Goal: Task Accomplishment & Management: Manage account settings

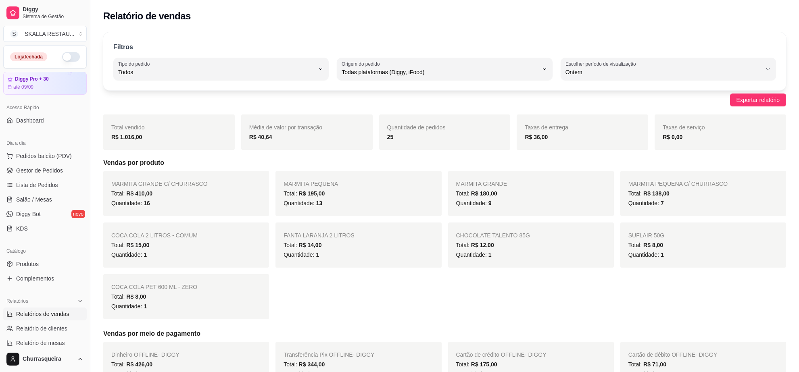
select select "ALL"
select select "1"
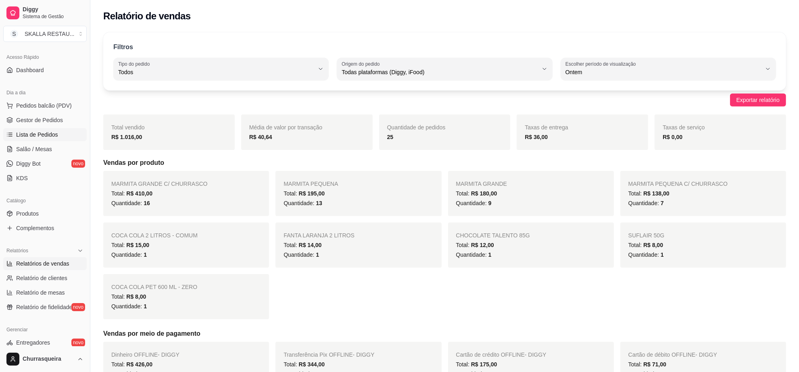
click at [56, 135] on span "Lista de Pedidos" at bounding box center [37, 135] width 42 height 8
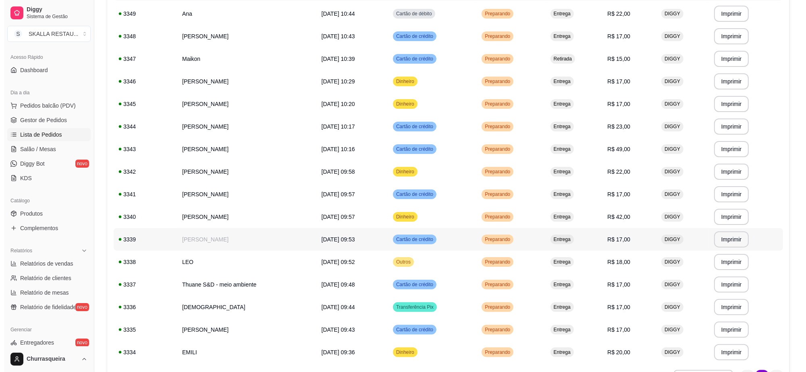
scroll to position [164, 0]
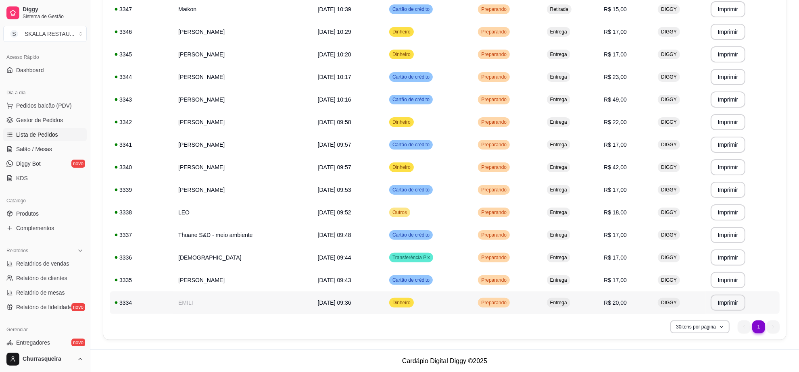
click at [460, 304] on td "Dinheiro" at bounding box center [428, 303] width 89 height 23
click at [277, 287] on td "[PERSON_NAME]" at bounding box center [243, 280] width 140 height 23
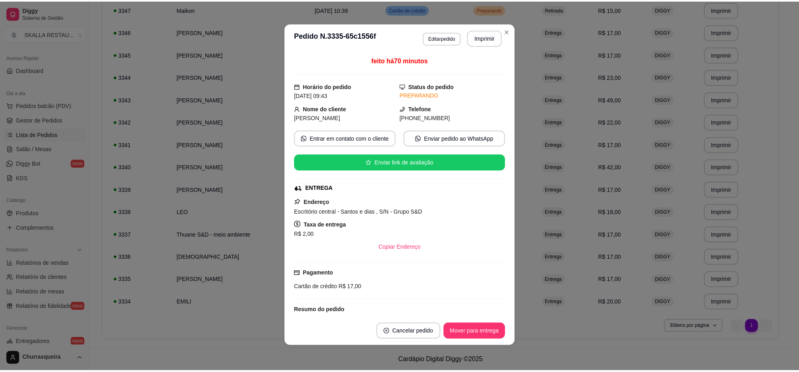
scroll to position [0, 0]
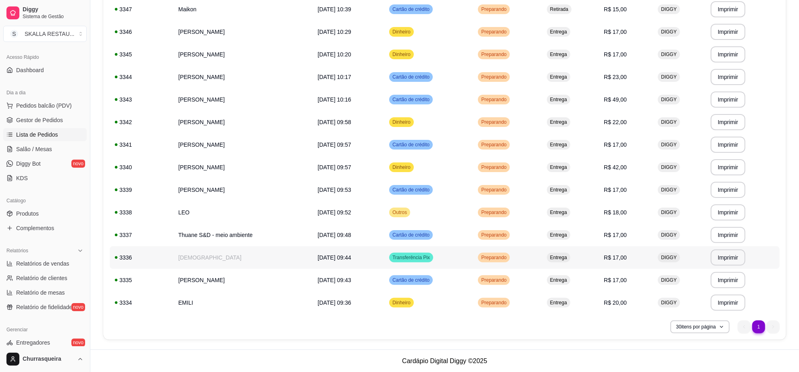
click at [196, 258] on td "[DEMOGRAPHIC_DATA]" at bounding box center [243, 257] width 140 height 23
click at [194, 231] on td "Thuane S&D - meio ambiente" at bounding box center [243, 235] width 140 height 23
click at [193, 211] on td "LEO" at bounding box center [243, 212] width 140 height 23
click at [210, 195] on td "[PERSON_NAME]" at bounding box center [243, 190] width 140 height 23
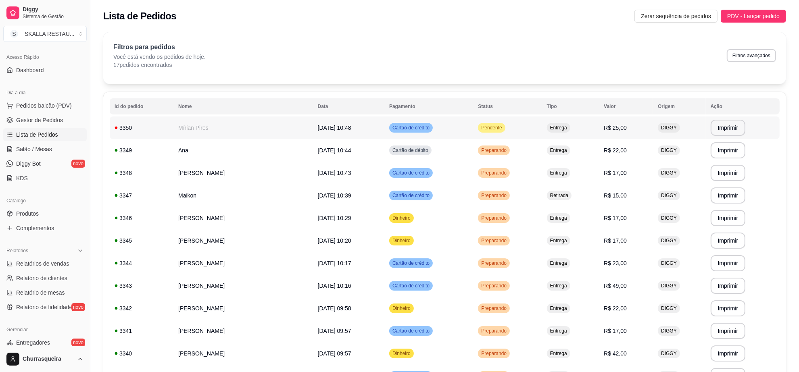
click at [502, 129] on span "Pendente" at bounding box center [491, 128] width 24 height 6
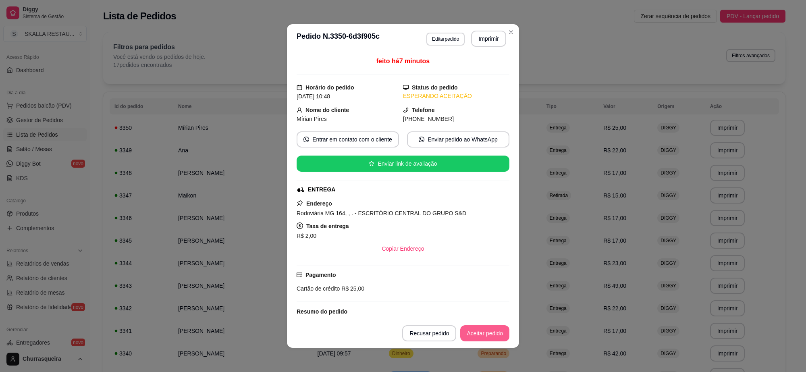
click at [488, 335] on button "Aceitar pedido" at bounding box center [484, 333] width 49 height 16
click at [488, 45] on button "Imprimir" at bounding box center [488, 39] width 35 height 16
click at [447, 327] on button "Mover para preparo" at bounding box center [478, 333] width 63 height 16
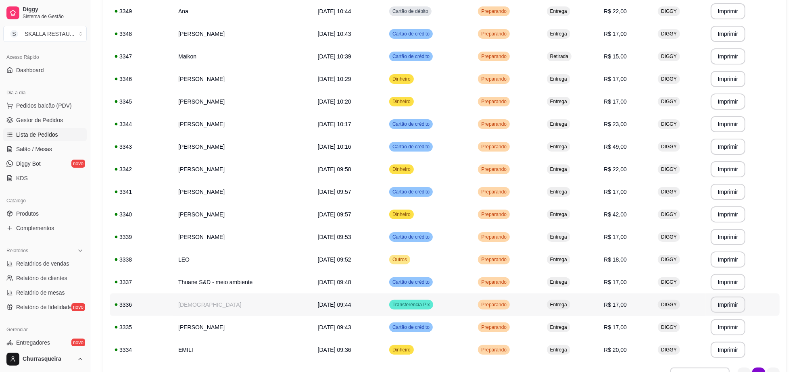
scroll to position [151, 0]
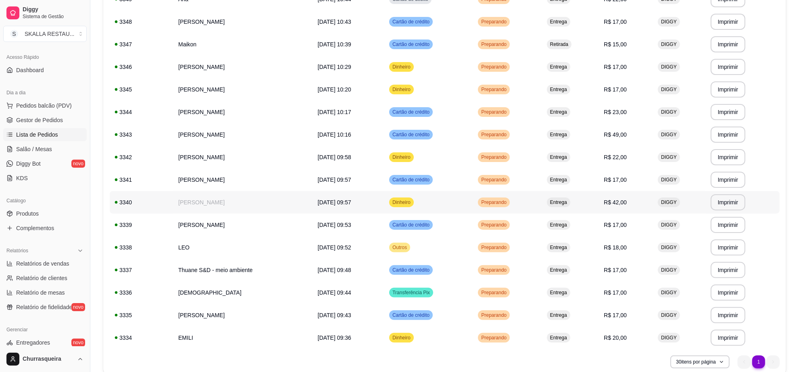
click at [229, 202] on td "[PERSON_NAME]" at bounding box center [243, 202] width 140 height 23
click at [211, 179] on td "[PERSON_NAME]" at bounding box center [243, 180] width 140 height 23
click at [206, 152] on td "[PERSON_NAME]" at bounding box center [243, 157] width 140 height 23
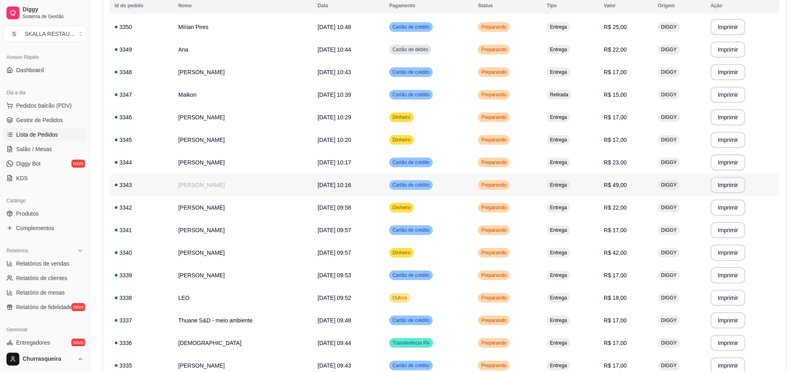
click at [249, 194] on td "[PERSON_NAME]" at bounding box center [243, 185] width 140 height 23
click at [214, 162] on td "[PERSON_NAME]" at bounding box center [243, 162] width 140 height 23
click at [227, 148] on td "[PERSON_NAME]" at bounding box center [243, 140] width 140 height 23
click at [225, 117] on td "[PERSON_NAME]" at bounding box center [243, 117] width 140 height 23
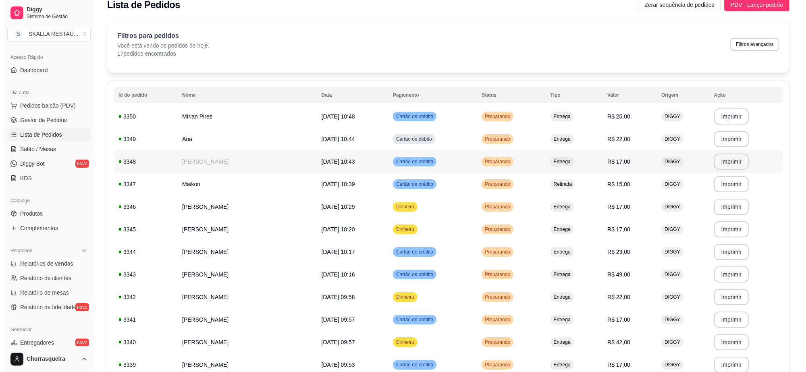
scroll to position [0, 0]
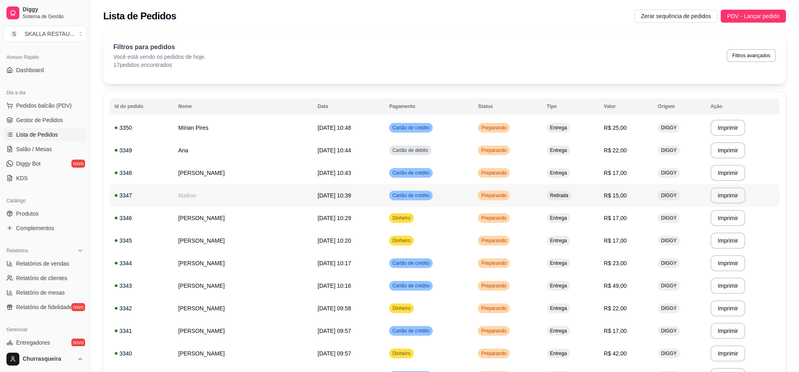
click at [225, 188] on td "Maikon" at bounding box center [243, 195] width 140 height 23
click at [251, 214] on td "[PERSON_NAME]" at bounding box center [243, 218] width 140 height 23
click at [237, 196] on td "Maikon" at bounding box center [243, 195] width 140 height 23
click at [204, 179] on td "[PERSON_NAME]" at bounding box center [243, 173] width 140 height 23
click at [198, 156] on td "Ana" at bounding box center [243, 150] width 140 height 23
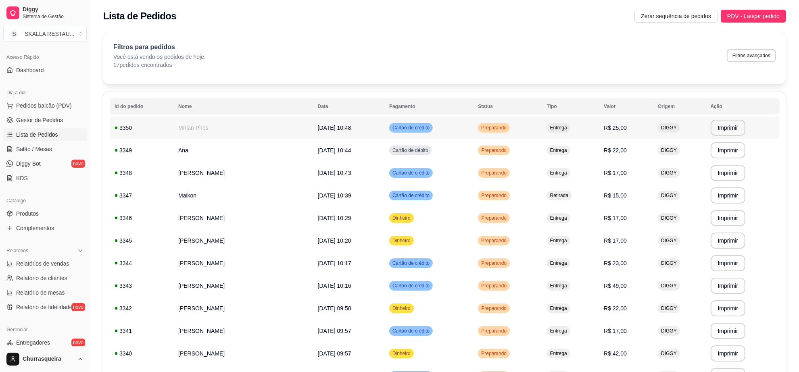
click at [227, 133] on td "Mírian Pires" at bounding box center [243, 128] width 140 height 23
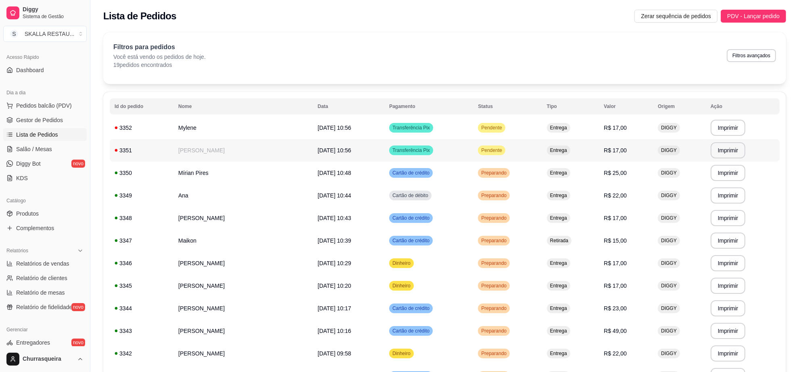
click at [484, 150] on td "Pendente" at bounding box center [507, 150] width 69 height 23
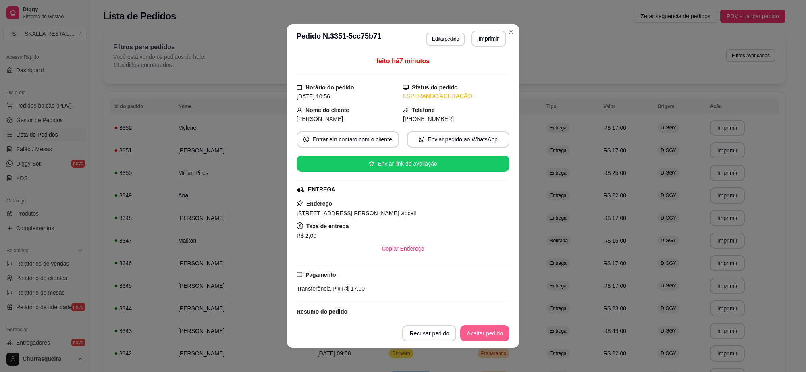
click at [489, 341] on button "Aceitar pedido" at bounding box center [484, 333] width 49 height 16
click at [492, 37] on button "Imprimir" at bounding box center [489, 39] width 34 height 16
click at [471, 331] on button "Mover para preparo" at bounding box center [478, 333] width 63 height 16
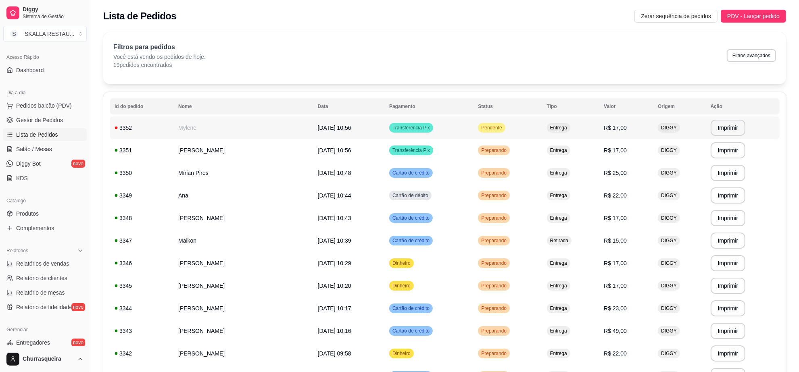
click at [497, 121] on td "Pendente" at bounding box center [507, 128] width 69 height 23
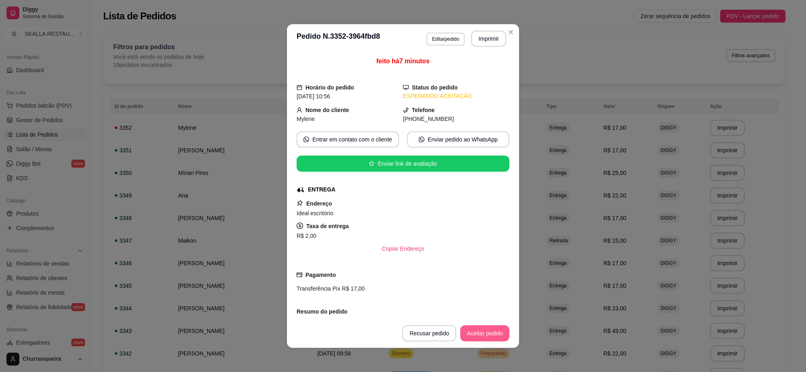
click at [482, 327] on footer "Recusar pedido Aceitar pedido" at bounding box center [403, 333] width 232 height 29
click at [482, 327] on button "Aceitar pedido" at bounding box center [484, 333] width 49 height 16
click at [483, 33] on button "Imprimir" at bounding box center [489, 39] width 34 height 16
click at [487, 333] on button "Mover para preparo" at bounding box center [478, 333] width 63 height 16
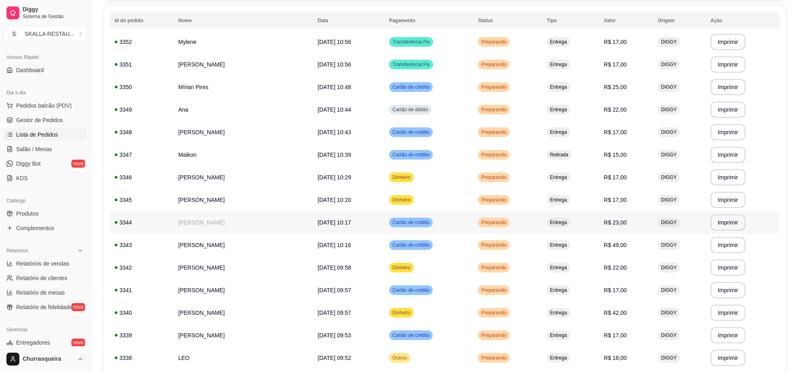
scroll to position [232, 0]
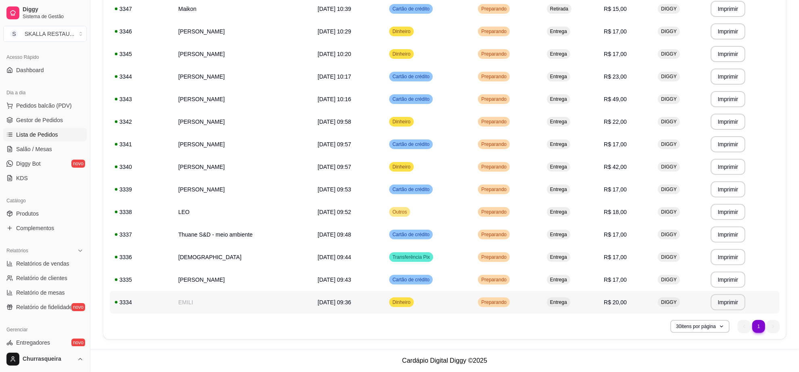
click at [223, 298] on td "EMILI" at bounding box center [243, 302] width 140 height 23
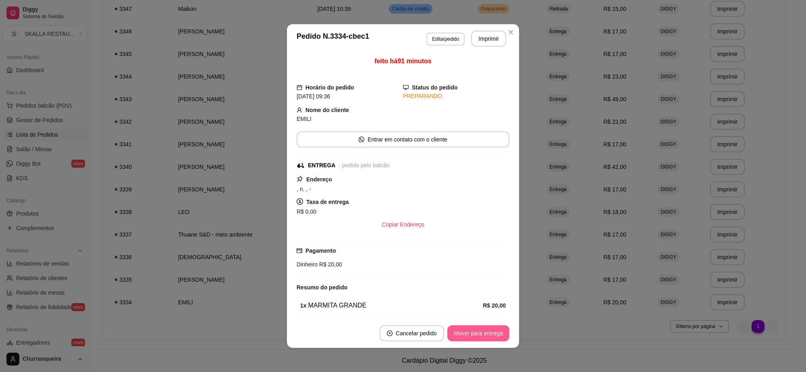
click at [454, 339] on button "Mover para entrega" at bounding box center [479, 333] width 62 height 16
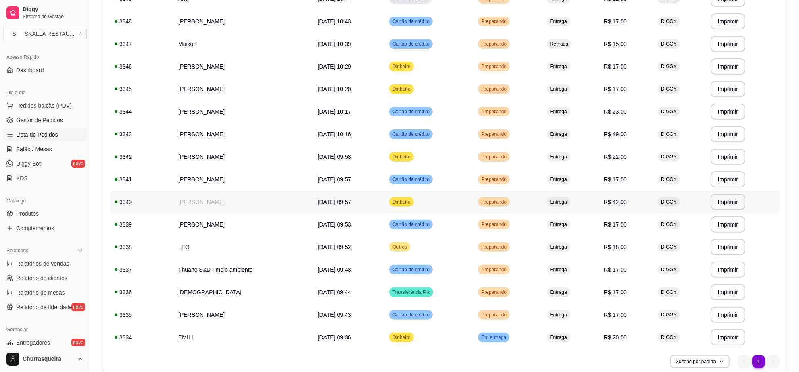
scroll to position [181, 0]
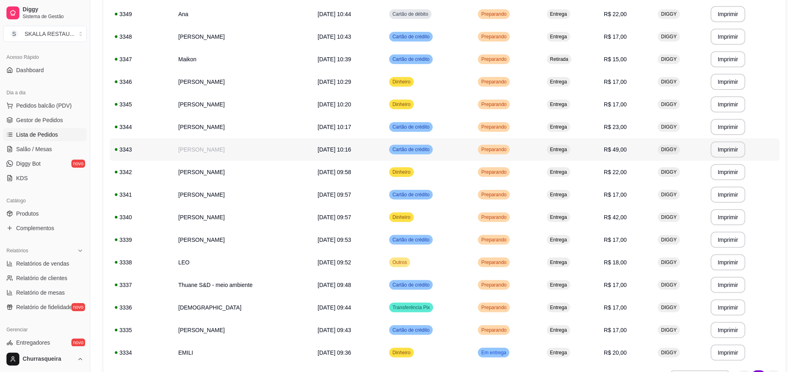
click at [366, 146] on td "[DATE] 10:16" at bounding box center [348, 149] width 71 height 23
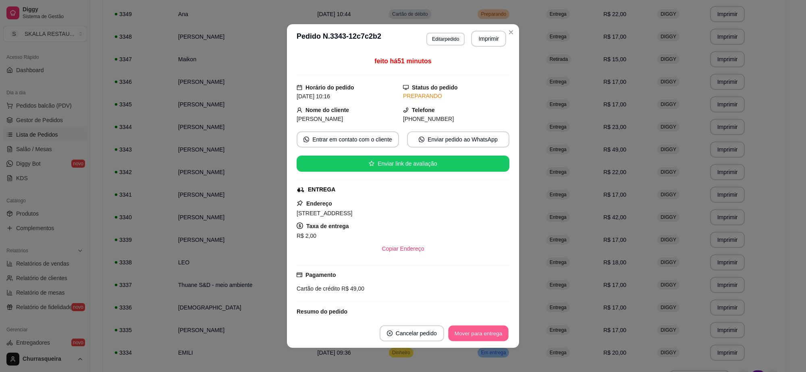
click at [458, 330] on button "Mover para entrega" at bounding box center [478, 334] width 60 height 16
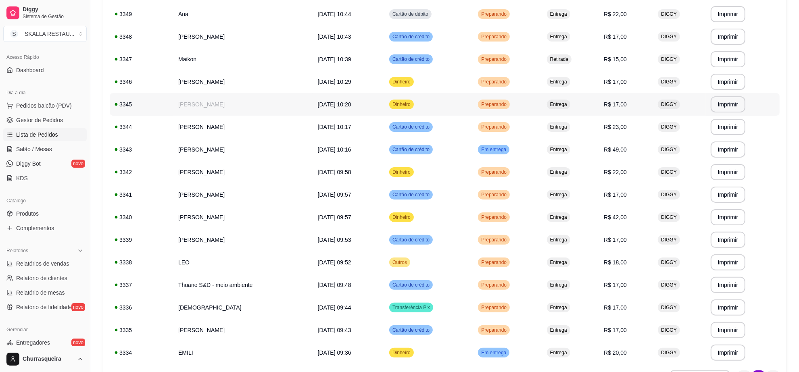
click at [473, 96] on td "Dinheiro" at bounding box center [428, 104] width 89 height 23
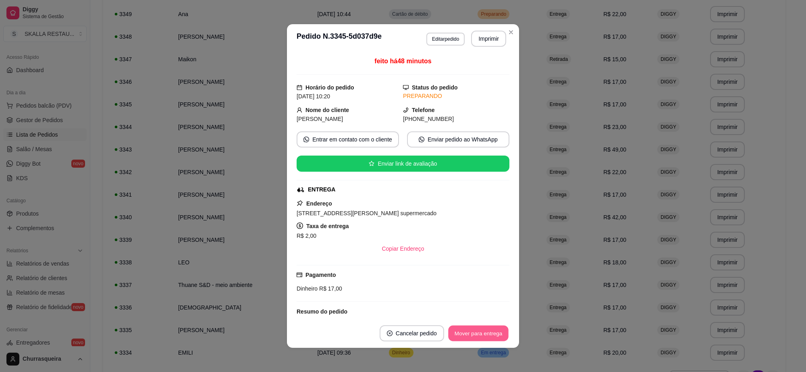
click at [476, 333] on button "Mover para entrega" at bounding box center [478, 334] width 60 height 16
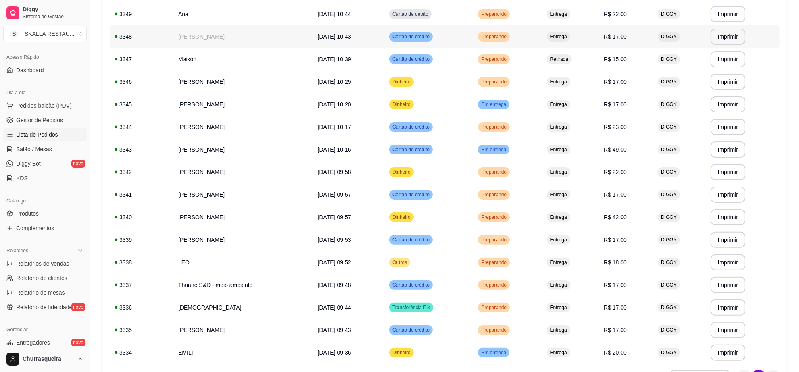
click at [289, 35] on td "[PERSON_NAME]" at bounding box center [243, 36] width 140 height 23
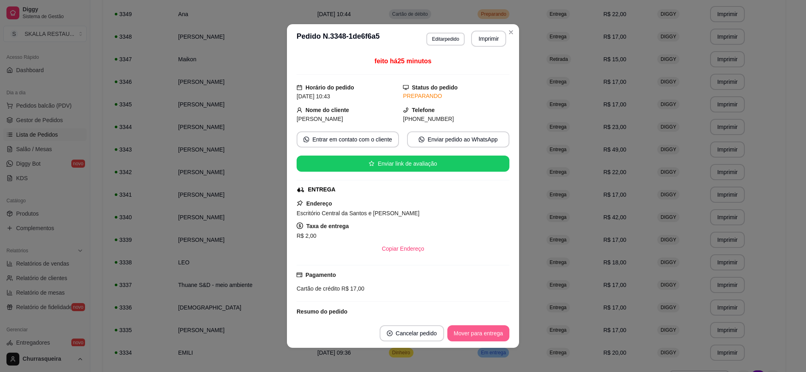
click at [485, 333] on button "Mover para entrega" at bounding box center [479, 333] width 62 height 16
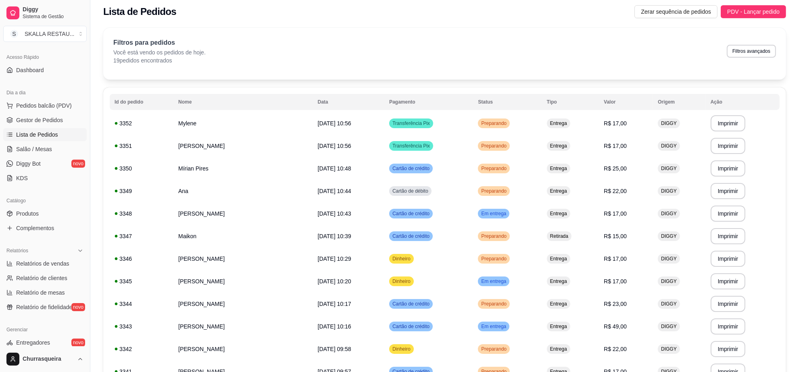
scroll to position [0, 0]
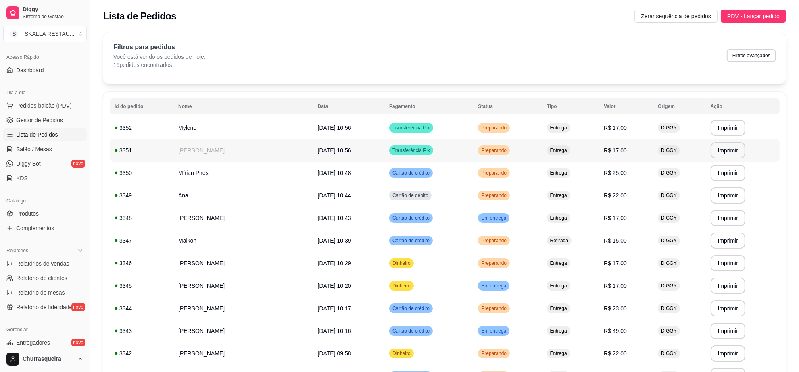
click at [402, 153] on td "Transferência Pix" at bounding box center [428, 150] width 89 height 23
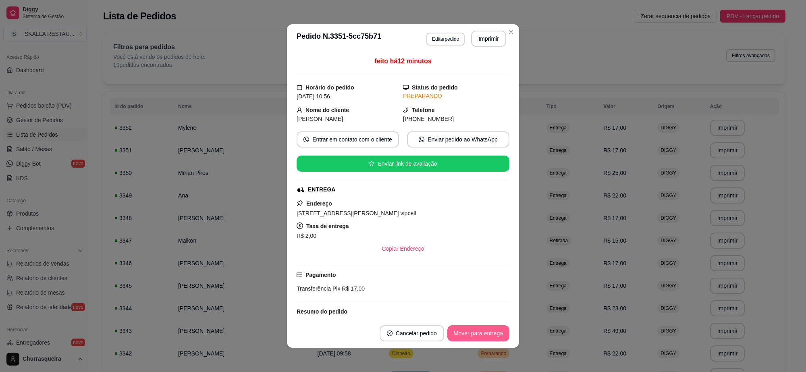
click at [460, 327] on button "Mover para entrega" at bounding box center [479, 333] width 62 height 16
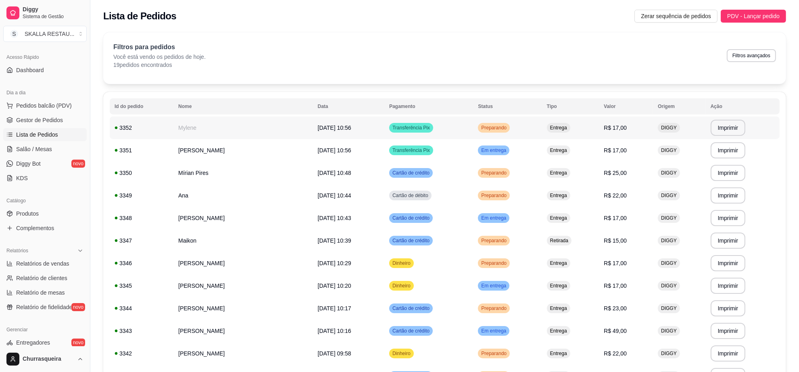
click at [525, 127] on td "Preparando" at bounding box center [507, 128] width 69 height 23
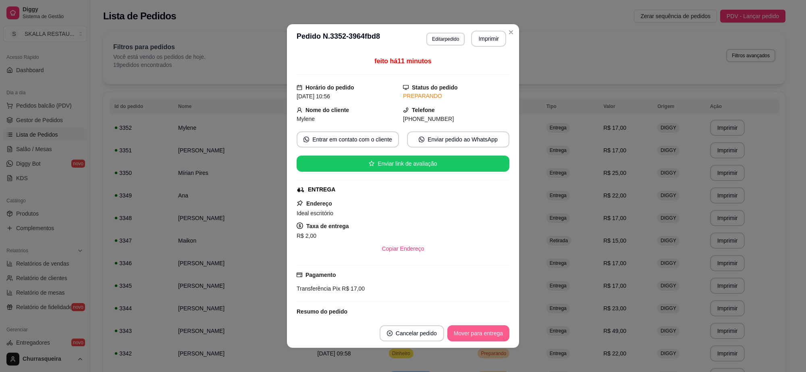
click at [501, 336] on button "Mover para entrega" at bounding box center [479, 333] width 62 height 16
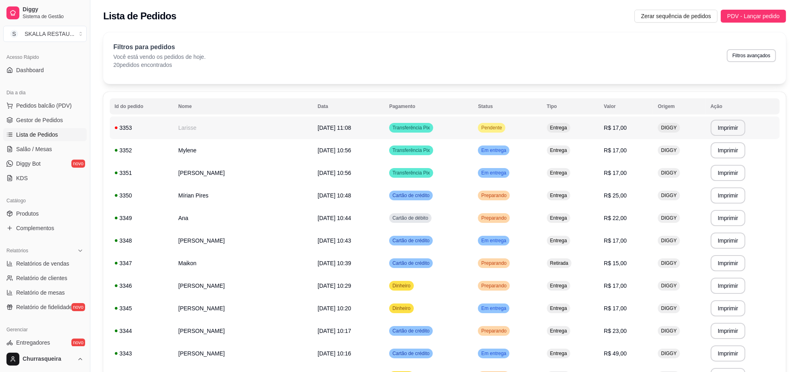
click at [496, 131] on div "Pendente" at bounding box center [491, 128] width 27 height 10
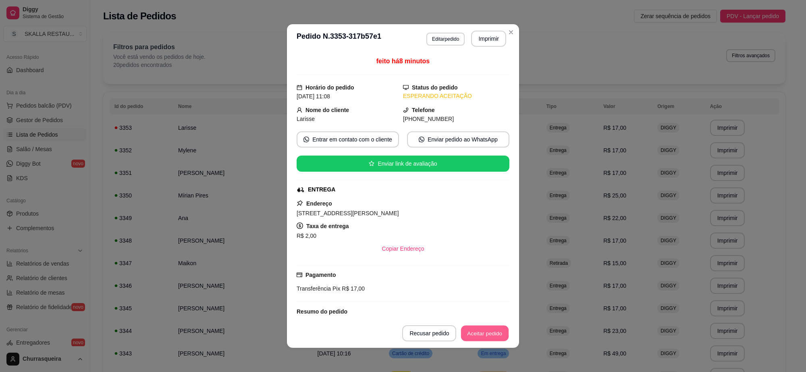
click at [493, 333] on button "Aceitar pedido" at bounding box center [485, 334] width 48 height 16
click at [490, 38] on button "Imprimir" at bounding box center [489, 39] width 34 height 16
click at [479, 333] on button "Mover para preparo" at bounding box center [478, 333] width 63 height 16
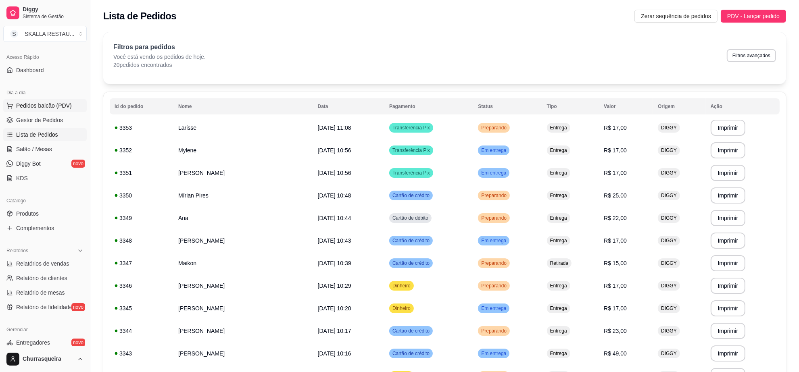
click at [52, 109] on span "Pedidos balcão (PDV)" at bounding box center [44, 106] width 56 height 8
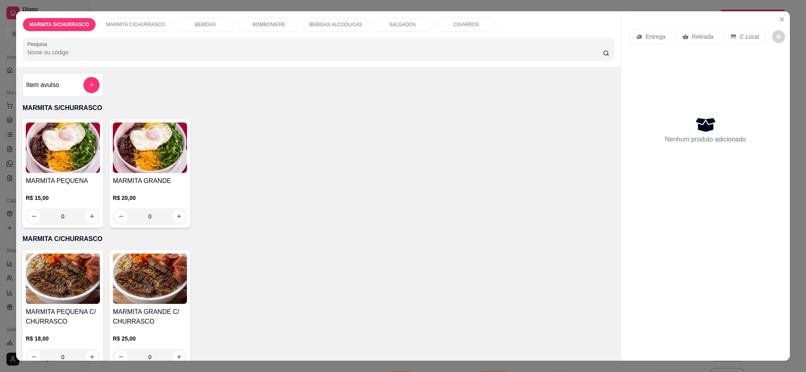
click at [32, 166] on img at bounding box center [63, 148] width 74 height 50
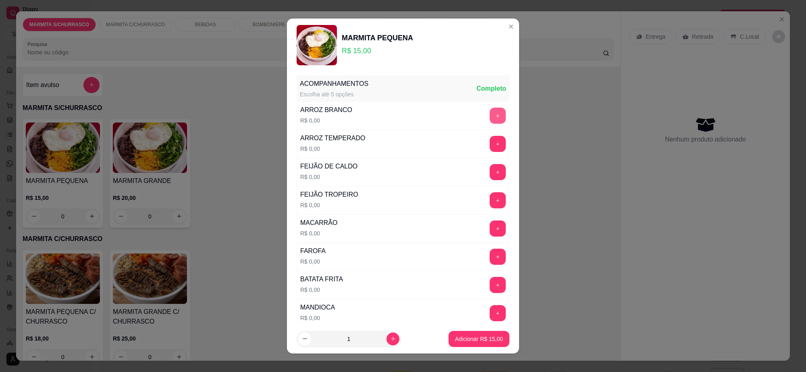
click at [490, 114] on button "+" at bounding box center [498, 116] width 16 height 16
click at [490, 173] on button "+" at bounding box center [498, 173] width 16 height 16
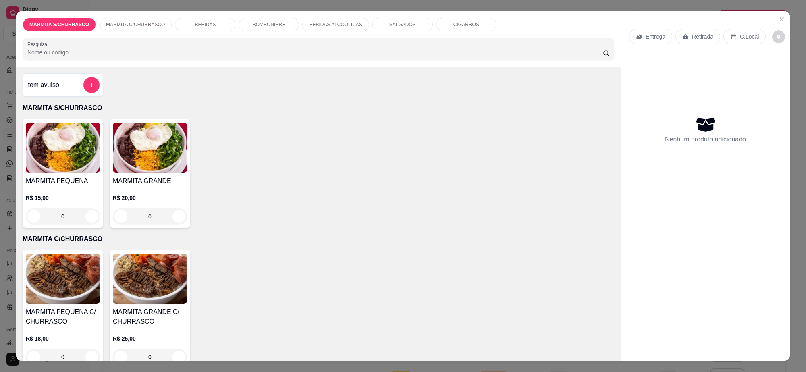
click at [37, 299] on img at bounding box center [63, 279] width 74 height 50
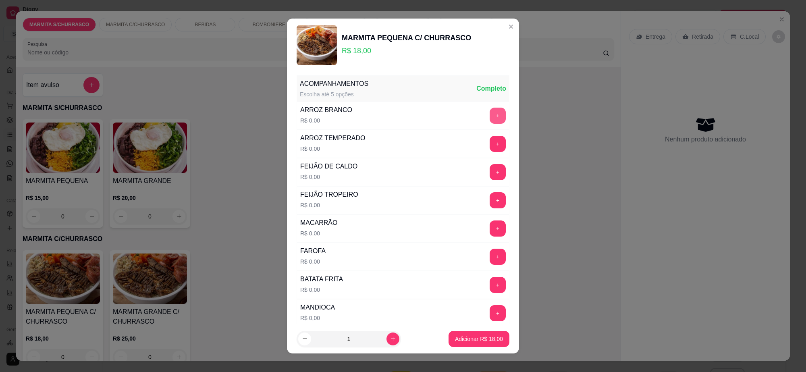
click at [490, 114] on button "+" at bounding box center [498, 116] width 16 height 16
click at [490, 174] on button "+" at bounding box center [498, 172] width 16 height 16
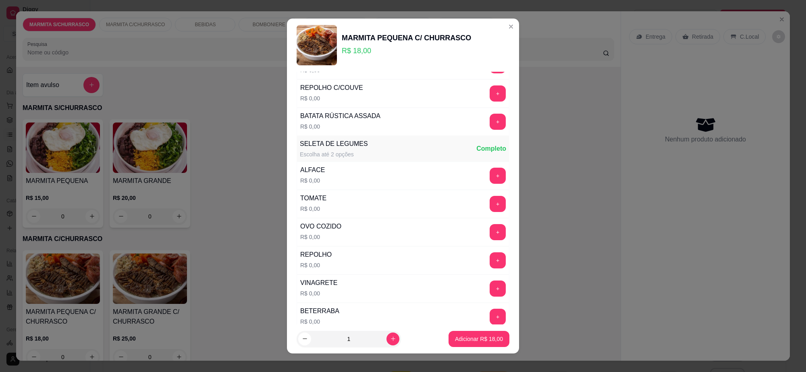
scroll to position [302, 0]
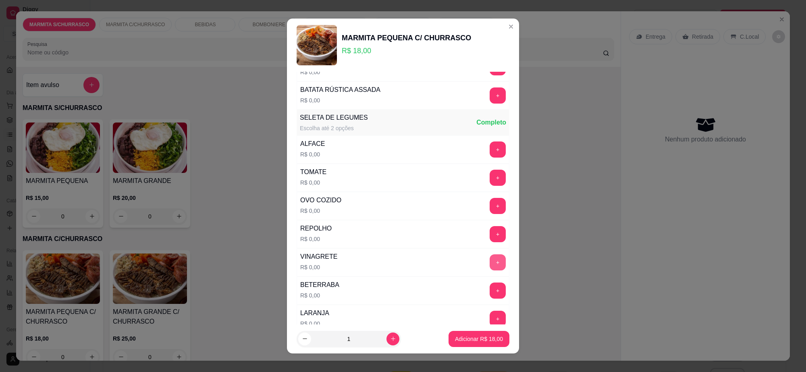
click at [490, 263] on button "+" at bounding box center [498, 262] width 16 height 16
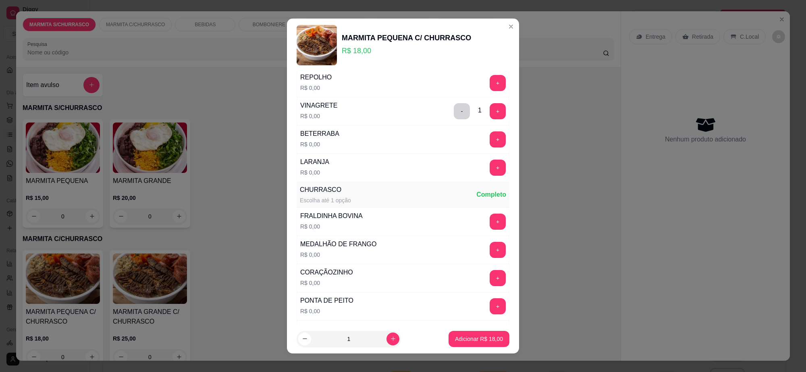
scroll to position [504, 0]
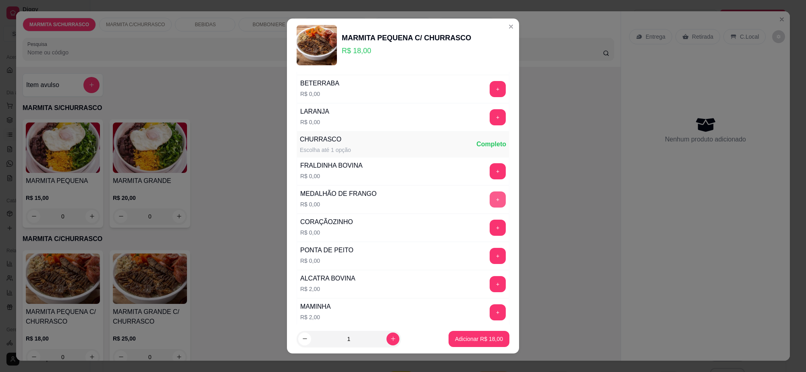
click at [490, 198] on button "+" at bounding box center [498, 200] width 16 height 16
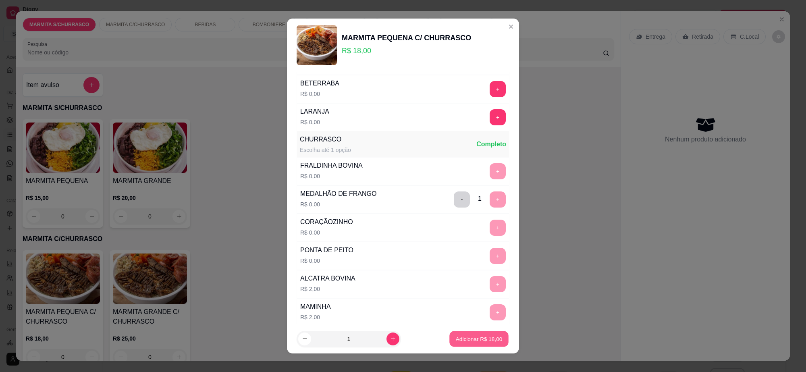
click at [472, 338] on p "Adicionar R$ 18,00" at bounding box center [479, 339] width 47 height 8
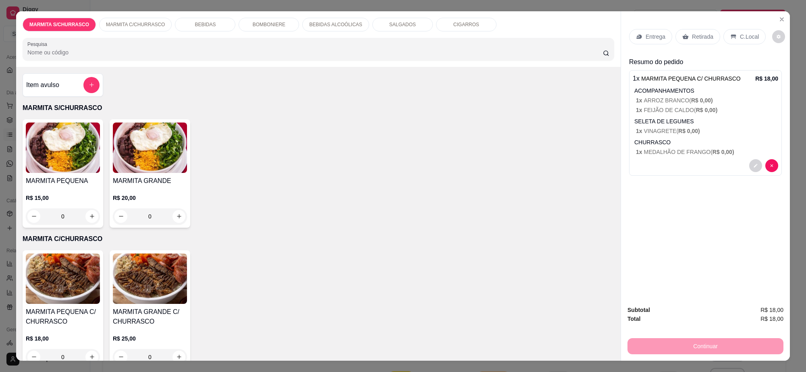
click at [655, 33] on p "Entrega" at bounding box center [656, 37] width 20 height 8
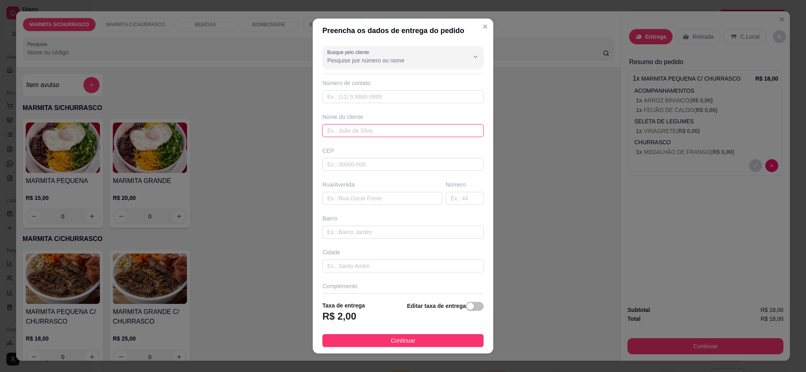
click at [360, 127] on input "text" at bounding box center [403, 130] width 161 height 13
type input "tracserv"
click at [359, 202] on input "text" at bounding box center [383, 198] width 120 height 13
drag, startPoint x: 374, startPoint y: 131, endPoint x: 243, endPoint y: 155, distance: 133.6
click at [258, 155] on div "Preencha os dados de entrega do pedido Busque pelo cliente Número de contato No…" at bounding box center [403, 186] width 806 height 372
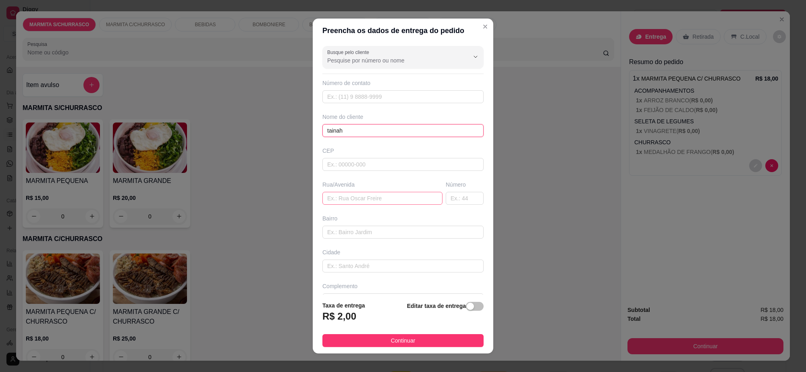
type input "tainah"
click at [350, 199] on input "text" at bounding box center [383, 198] width 120 height 13
type input "tracserv"
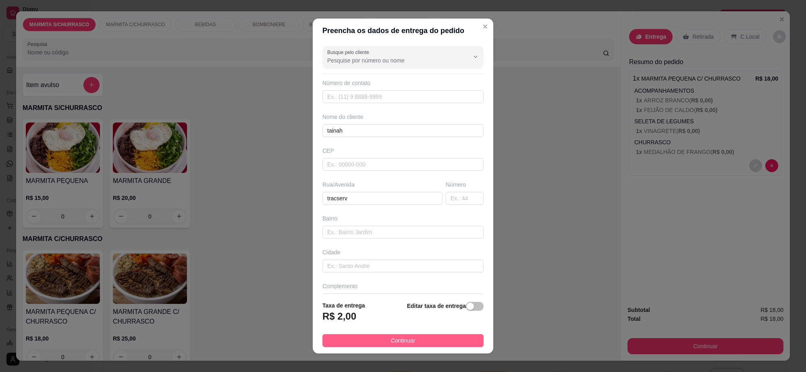
click at [427, 337] on button "Continuar" at bounding box center [403, 340] width 161 height 13
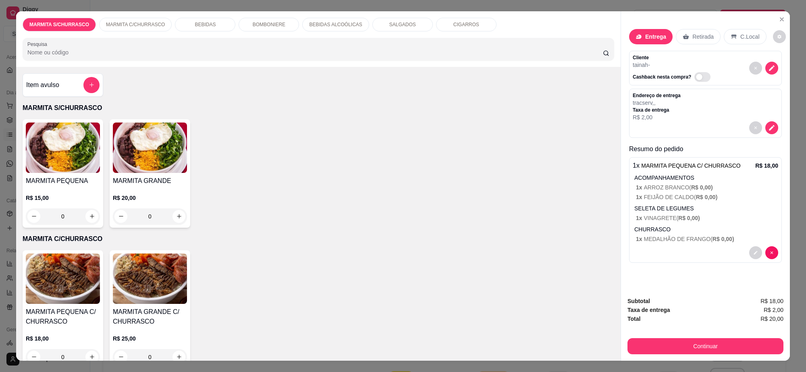
click at [683, 337] on div "Continuar" at bounding box center [706, 345] width 156 height 18
click at [683, 342] on button "Continuar" at bounding box center [706, 346] width 156 height 16
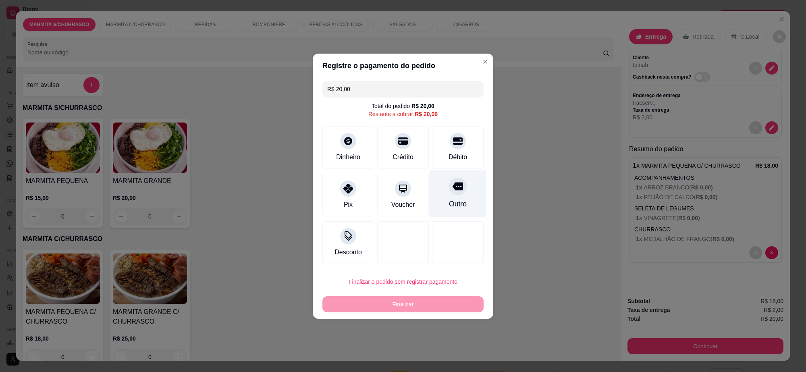
click at [449, 195] on div at bounding box center [458, 186] width 18 height 18
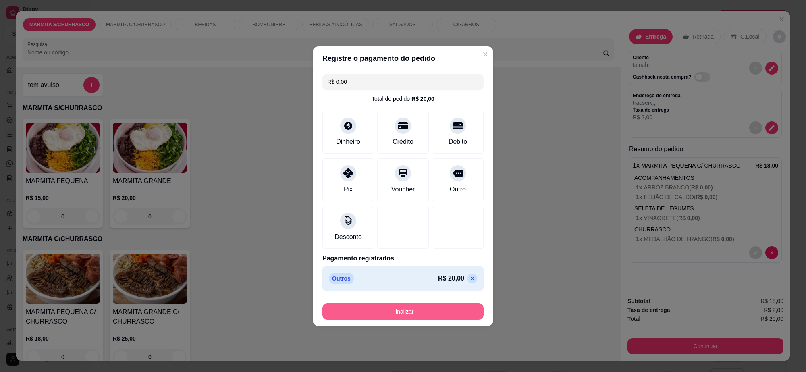
click at [428, 313] on button "Finalizar" at bounding box center [403, 312] width 161 height 16
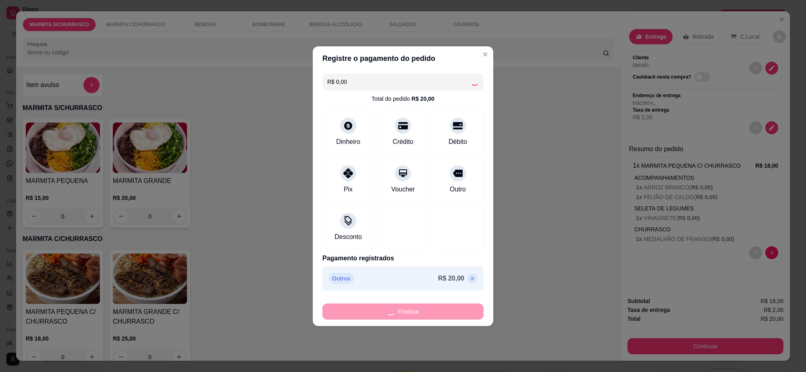
type input "-R$ 20,00"
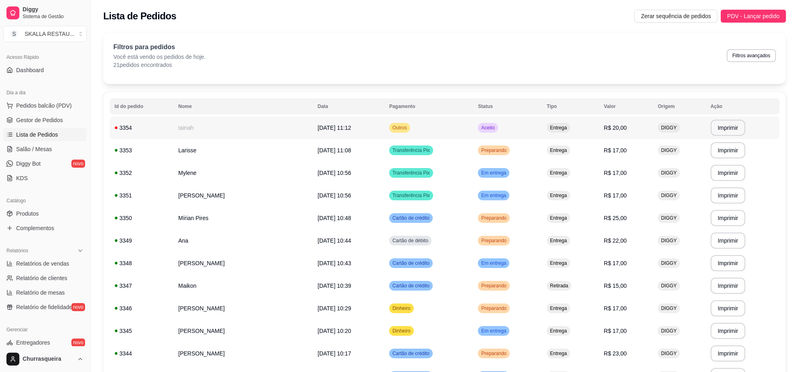
click at [537, 136] on td "Aceito" at bounding box center [507, 128] width 69 height 23
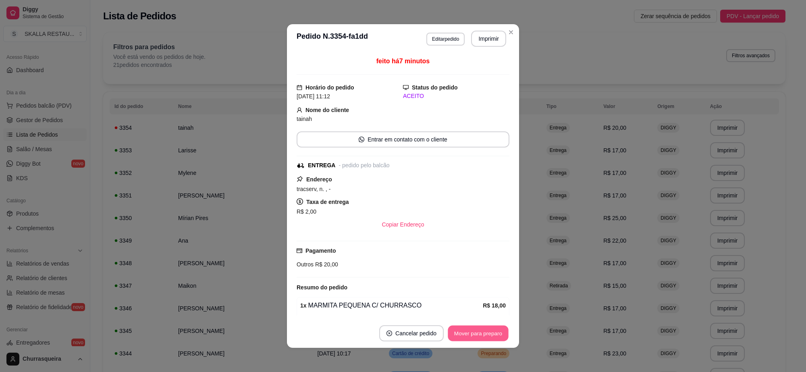
click at [492, 337] on button "Mover para preparo" at bounding box center [478, 334] width 60 height 16
click at [481, 42] on button "Imprimir" at bounding box center [489, 39] width 34 height 16
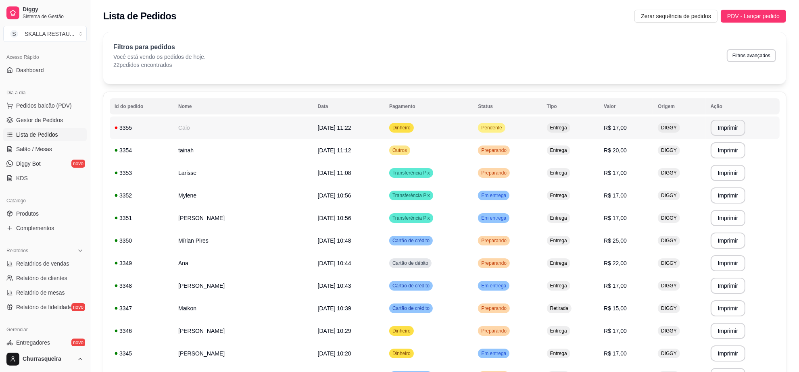
click at [503, 125] on span "Pendente" at bounding box center [491, 128] width 24 height 6
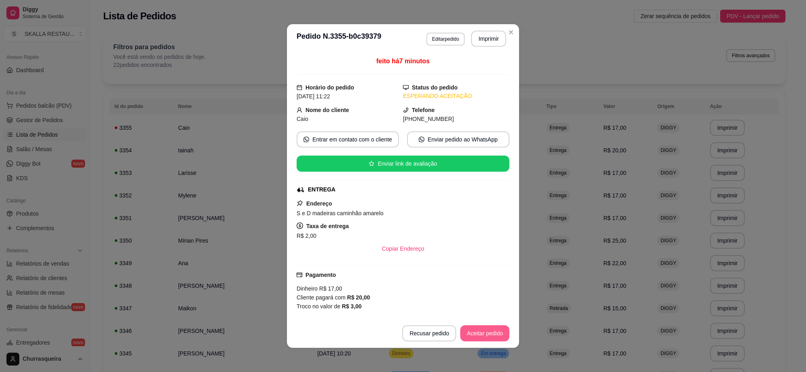
click at [479, 335] on button "Aceitar pedido" at bounding box center [484, 333] width 49 height 16
click at [490, 41] on button "Imprimir" at bounding box center [488, 39] width 35 height 16
click at [481, 337] on button "Mover para preparo" at bounding box center [478, 334] width 60 height 16
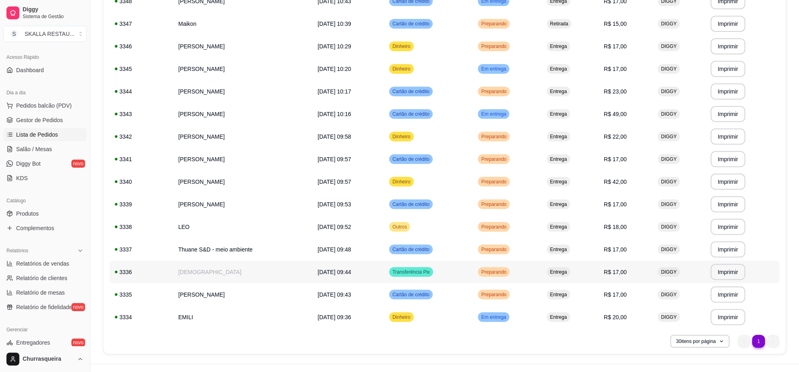
scroll to position [299, 0]
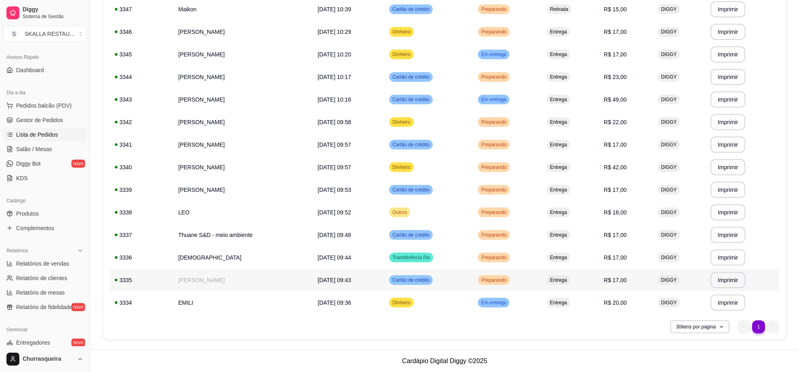
click at [458, 279] on td "Cartão de crédito" at bounding box center [428, 280] width 89 height 23
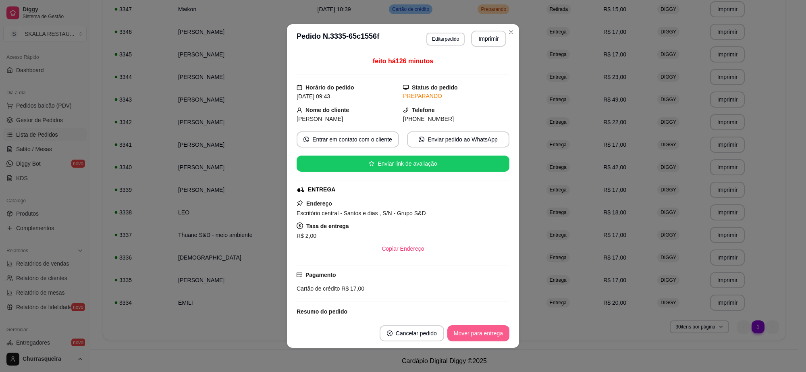
click at [477, 333] on button "Mover para entrega" at bounding box center [479, 333] width 62 height 16
click at [505, 39] on header "**********" at bounding box center [403, 38] width 232 height 29
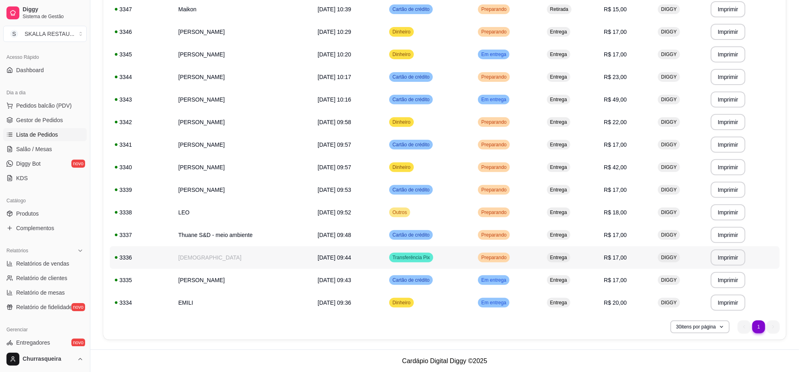
click at [484, 258] on td "Preparando" at bounding box center [507, 257] width 69 height 23
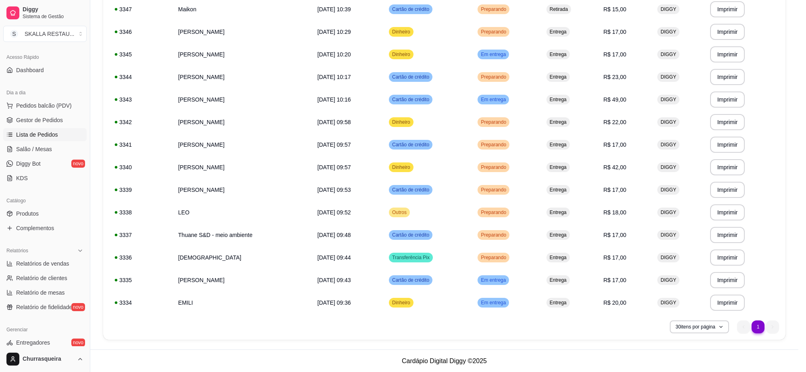
click at [486, 328] on button "Mover para entrega" at bounding box center [479, 333] width 62 height 16
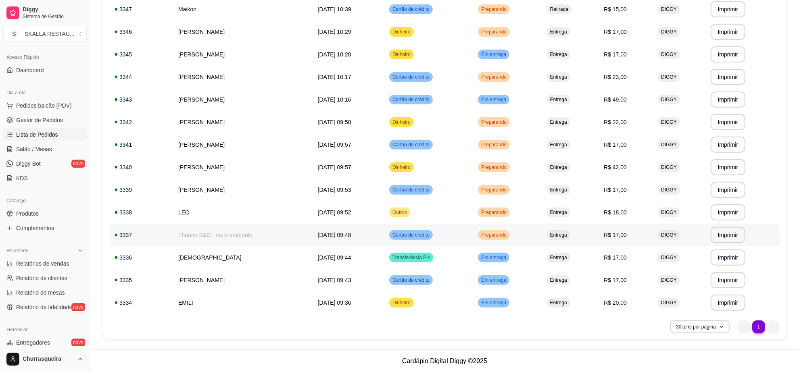
click at [506, 228] on td "Preparando" at bounding box center [507, 235] width 69 height 23
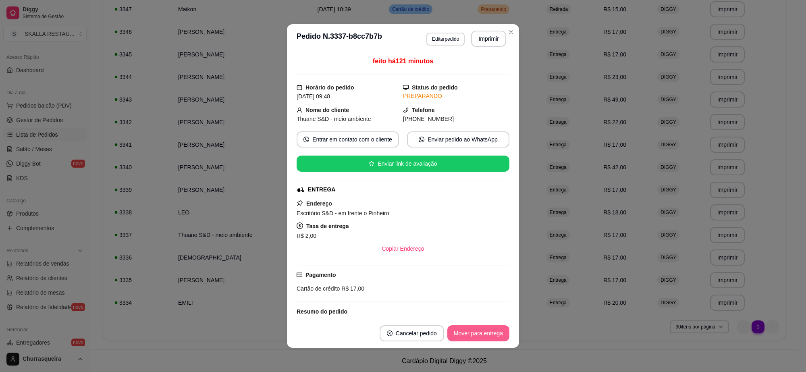
click at [467, 336] on button "Mover para entrega" at bounding box center [479, 333] width 62 height 16
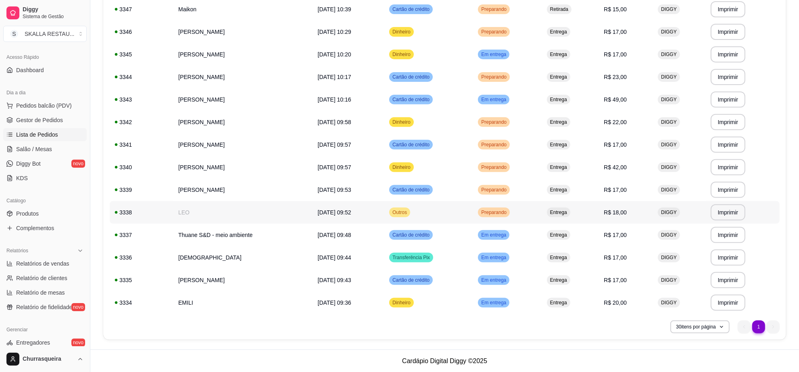
click at [495, 210] on span "Preparando" at bounding box center [493, 212] width 29 height 6
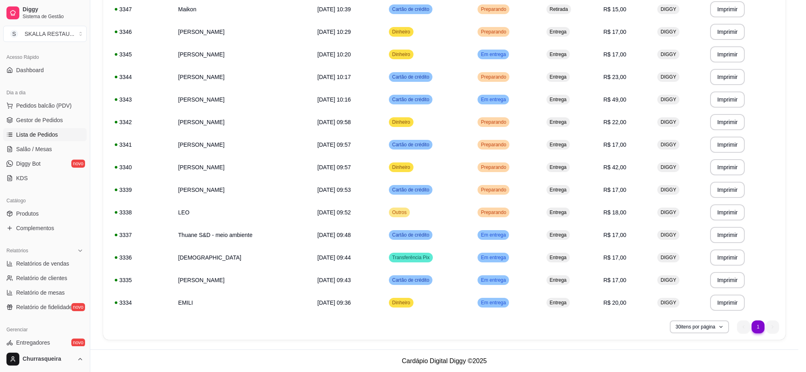
click at [488, 325] on footer "Cancelar pedido Mover para entrega" at bounding box center [403, 333] width 232 height 29
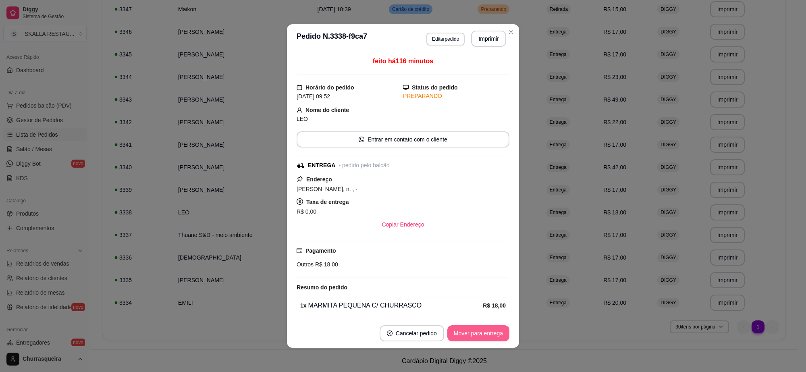
click at [488, 329] on button "Mover para entrega" at bounding box center [479, 333] width 62 height 16
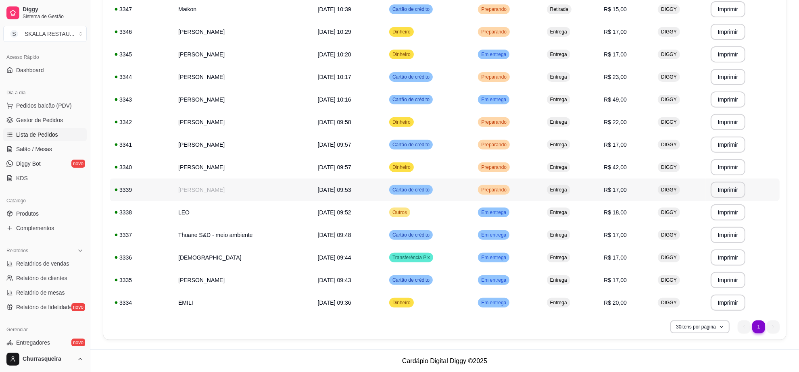
click at [515, 183] on td "Preparando" at bounding box center [507, 190] width 69 height 23
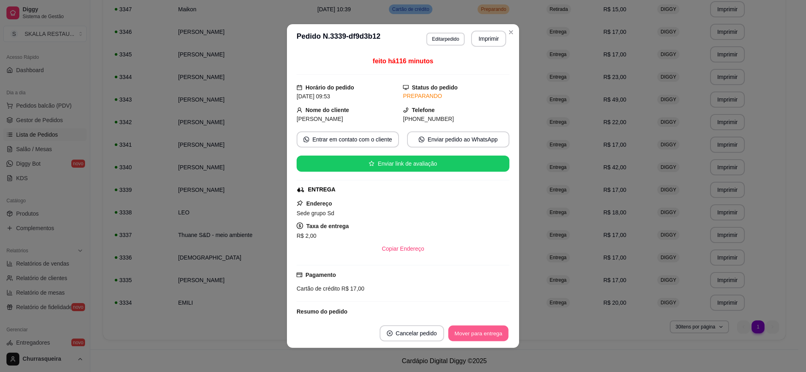
click at [486, 331] on button "Mover para entrega" at bounding box center [478, 334] width 60 height 16
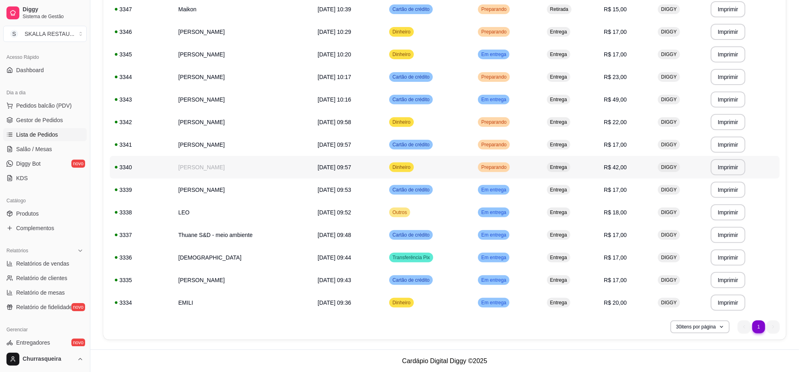
click at [510, 171] on div "Preparando" at bounding box center [494, 168] width 32 height 10
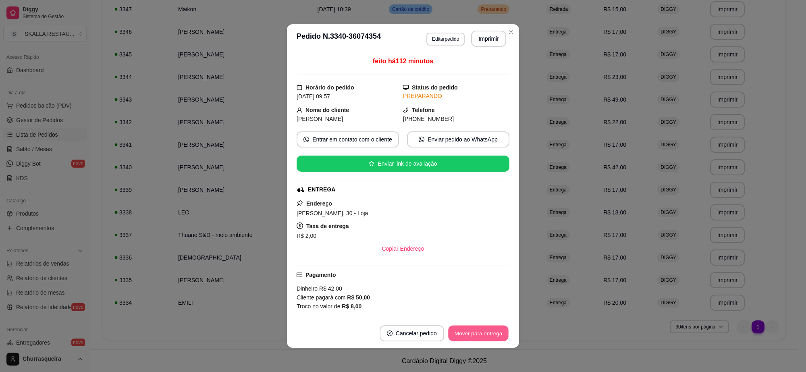
click at [488, 333] on button "Mover para entrega" at bounding box center [478, 334] width 60 height 16
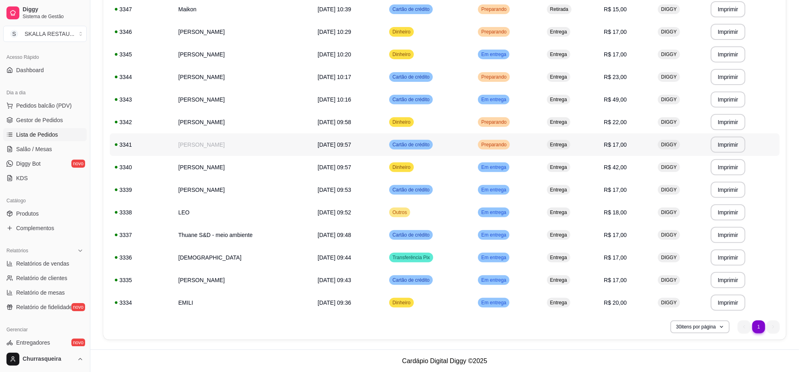
click at [514, 133] on td "Preparando" at bounding box center [507, 144] width 69 height 23
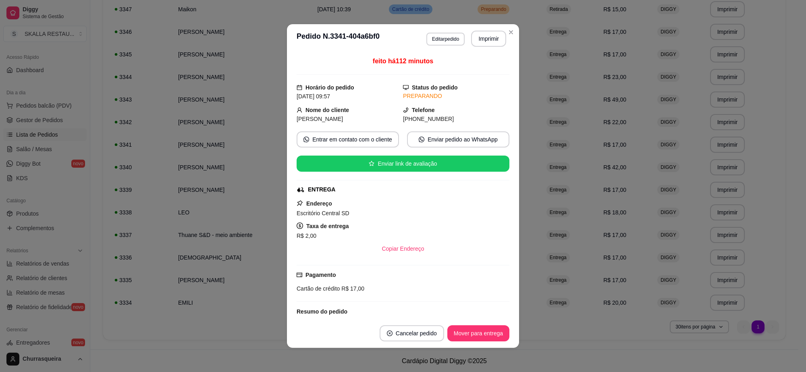
click at [472, 337] on button "Mover para entrega" at bounding box center [479, 333] width 62 height 16
click at [513, 37] on header "**********" at bounding box center [403, 38] width 232 height 29
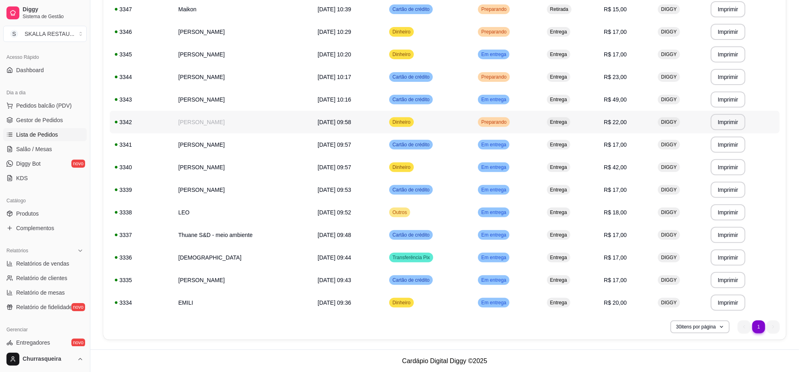
click at [508, 121] on span "Preparando" at bounding box center [493, 122] width 29 height 6
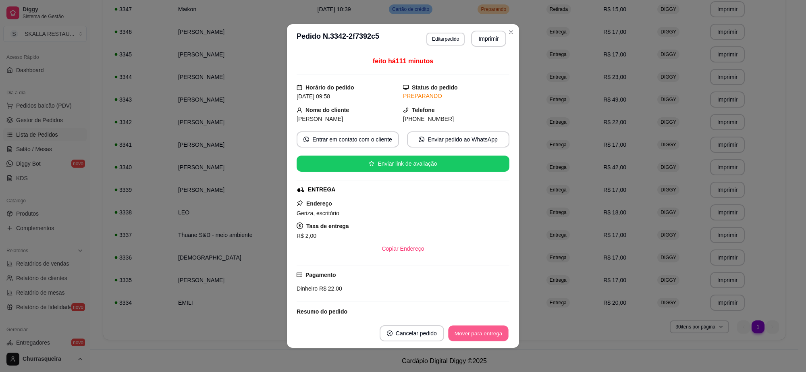
click at [458, 329] on button "Mover para entrega" at bounding box center [478, 334] width 60 height 16
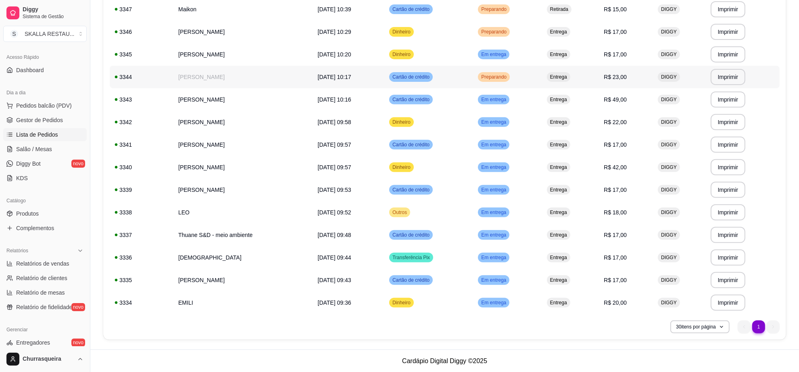
click at [508, 78] on span "Preparando" at bounding box center [493, 77] width 29 height 6
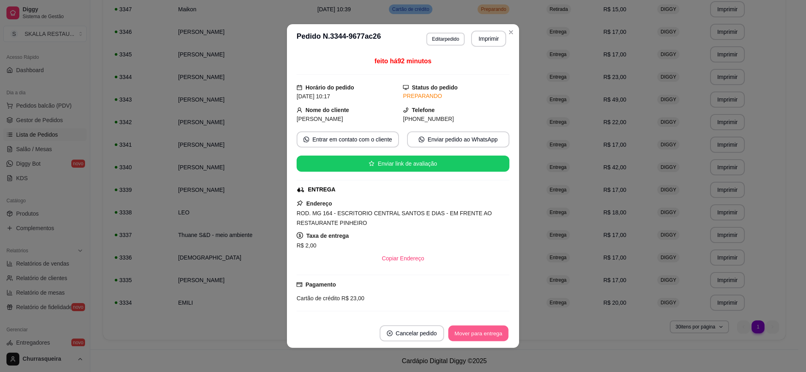
click at [471, 332] on button "Mover para entrega" at bounding box center [478, 334] width 60 height 16
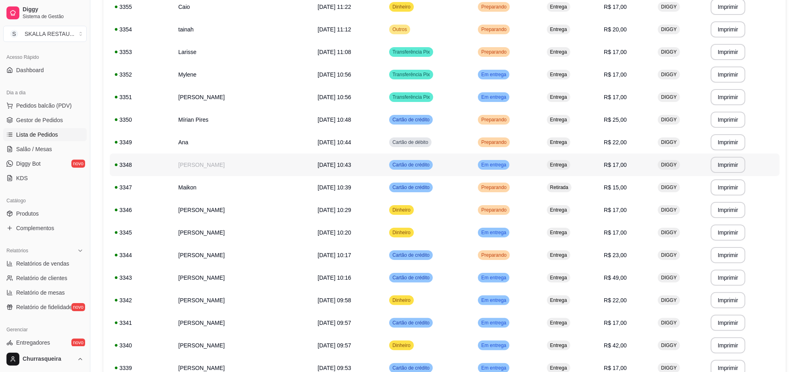
scroll to position [98, 0]
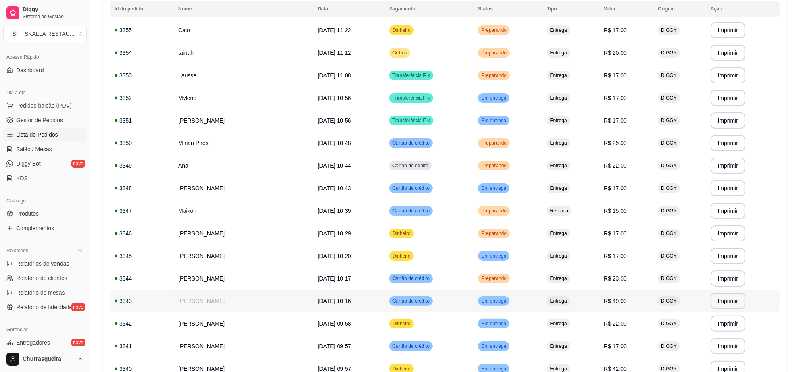
click at [454, 282] on td "Cartão de crédito" at bounding box center [428, 278] width 89 height 23
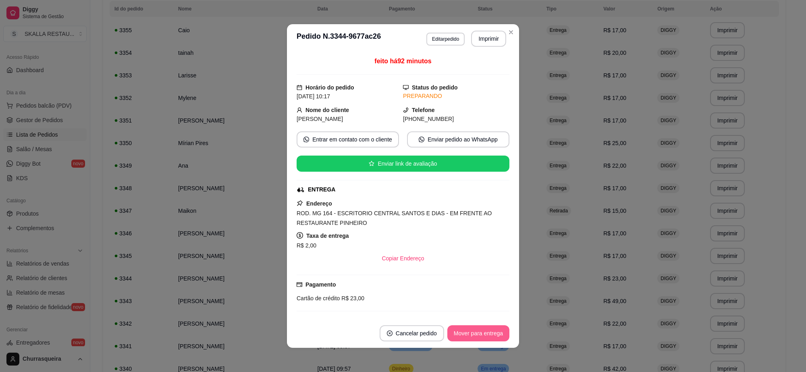
click at [470, 334] on button "Mover para entrega" at bounding box center [479, 333] width 62 height 16
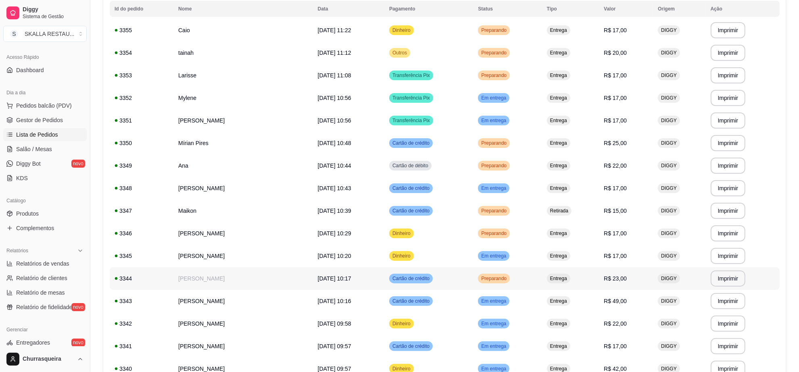
click at [498, 285] on td "Preparando" at bounding box center [507, 278] width 69 height 23
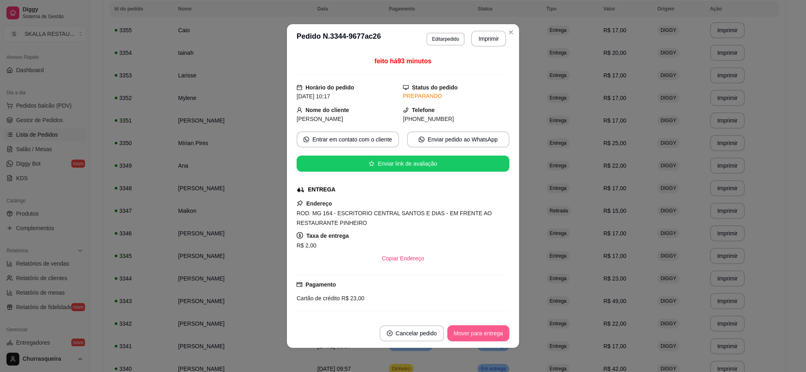
click at [478, 339] on button "Mover para entrega" at bounding box center [479, 333] width 62 height 16
click at [515, 29] on header "**********" at bounding box center [403, 38] width 232 height 29
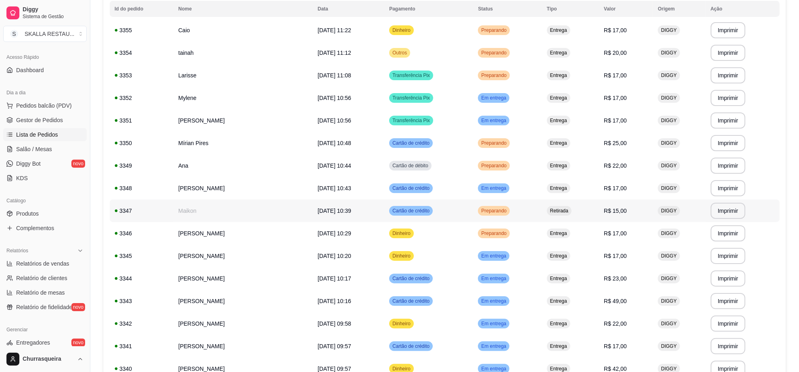
click at [497, 228] on td "Preparando" at bounding box center [507, 233] width 69 height 23
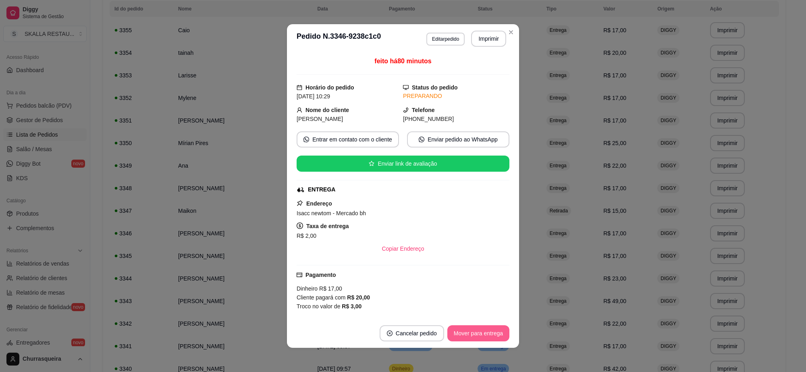
click at [485, 329] on button "Mover para entrega" at bounding box center [479, 333] width 62 height 16
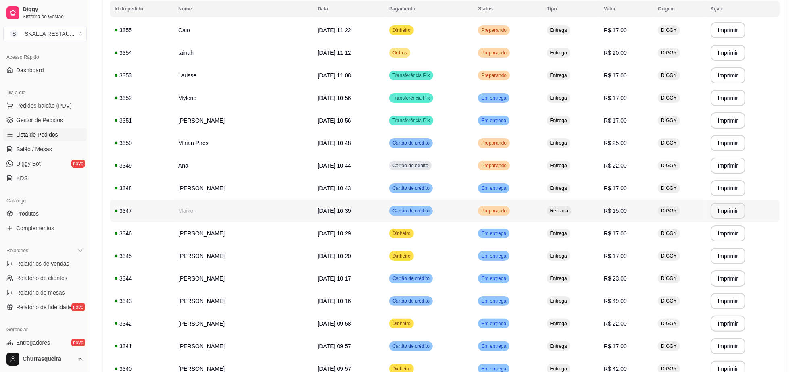
click at [501, 217] on td "Preparando" at bounding box center [507, 211] width 69 height 23
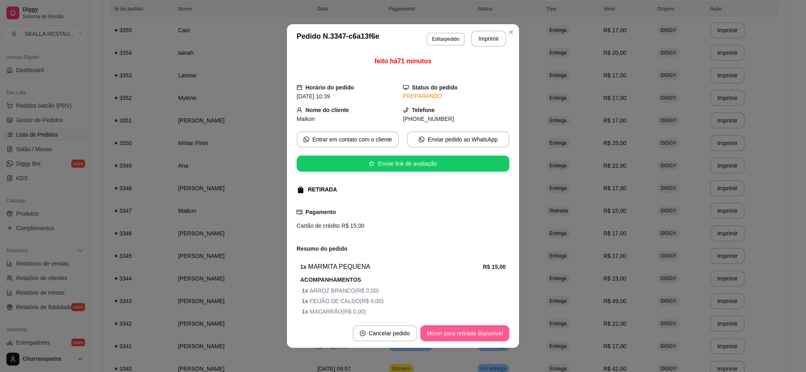
click at [482, 335] on button "Mover para retirada disponível" at bounding box center [465, 333] width 89 height 16
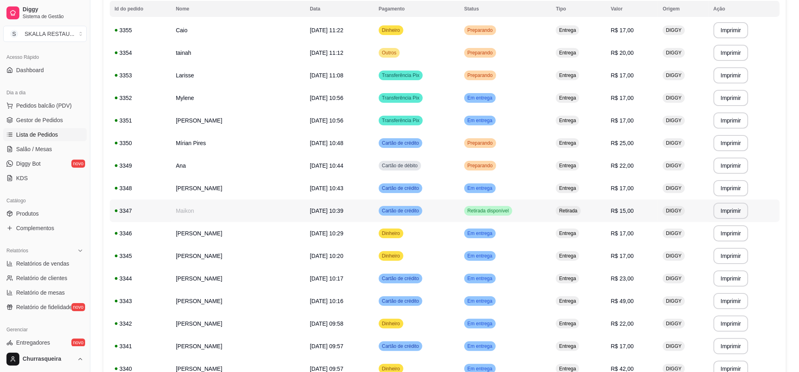
click at [484, 213] on span "Retirada disponível" at bounding box center [488, 211] width 45 height 6
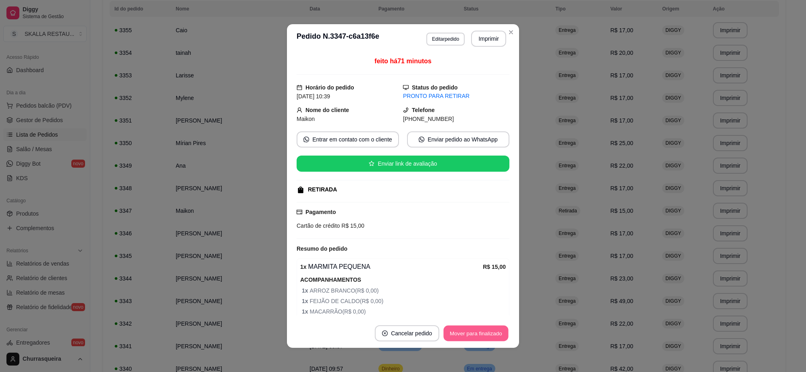
click at [493, 331] on button "Mover para finalizado" at bounding box center [476, 334] width 65 height 16
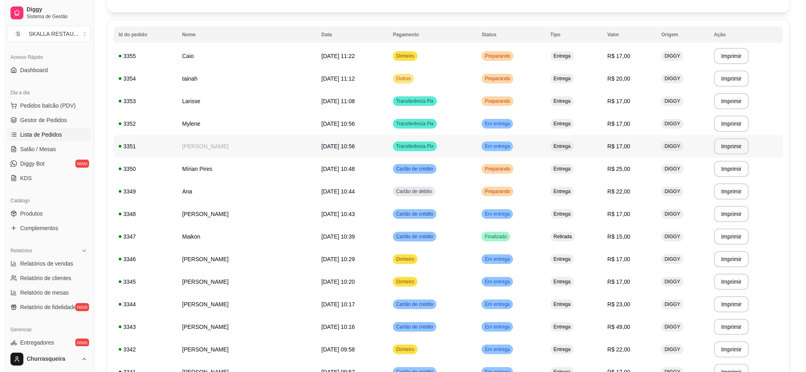
scroll to position [47, 0]
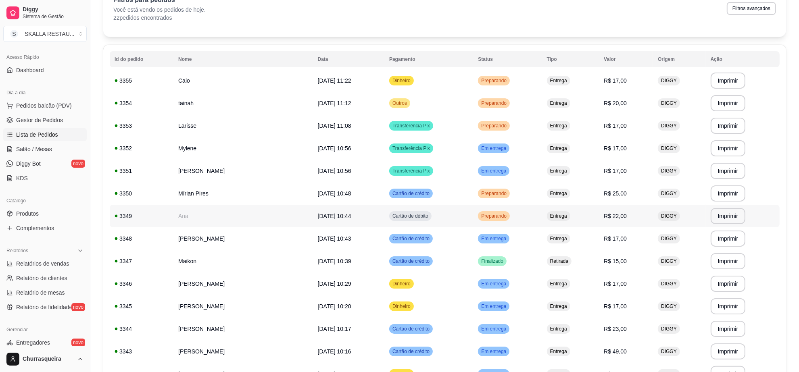
click at [500, 222] on td "Preparando" at bounding box center [507, 216] width 69 height 23
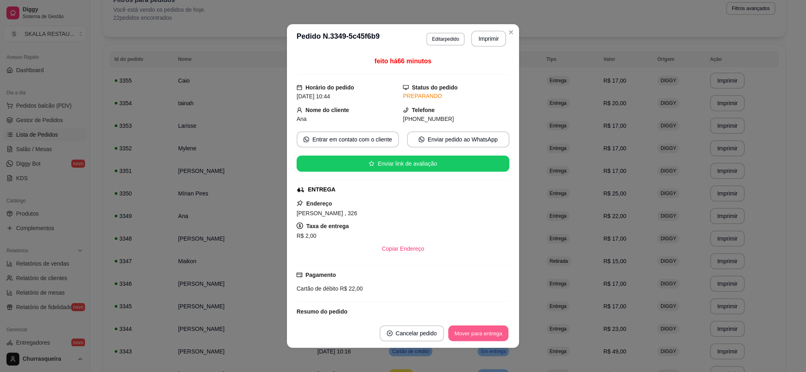
click at [480, 327] on button "Mover para entrega" at bounding box center [478, 334] width 60 height 16
click at [506, 39] on header "**********" at bounding box center [403, 38] width 232 height 29
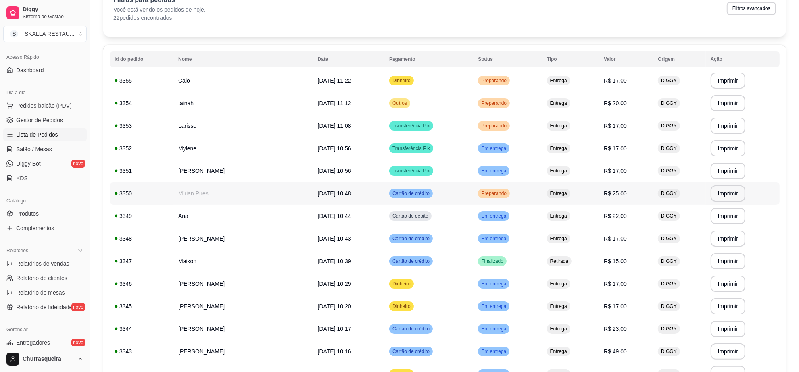
click at [493, 182] on td "Preparando" at bounding box center [507, 193] width 69 height 23
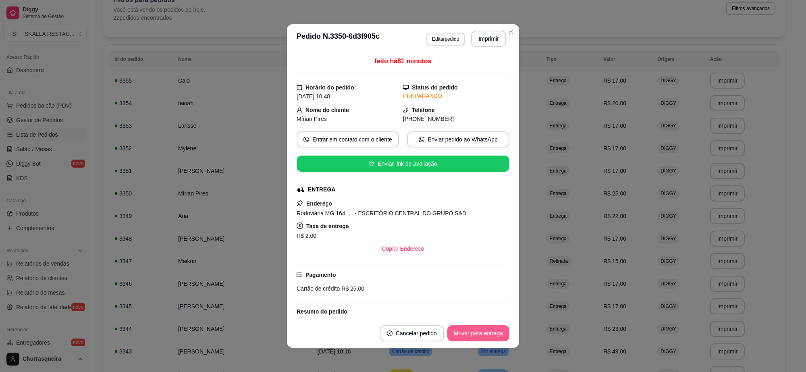
click at [484, 329] on button "Mover para entrega" at bounding box center [479, 333] width 62 height 16
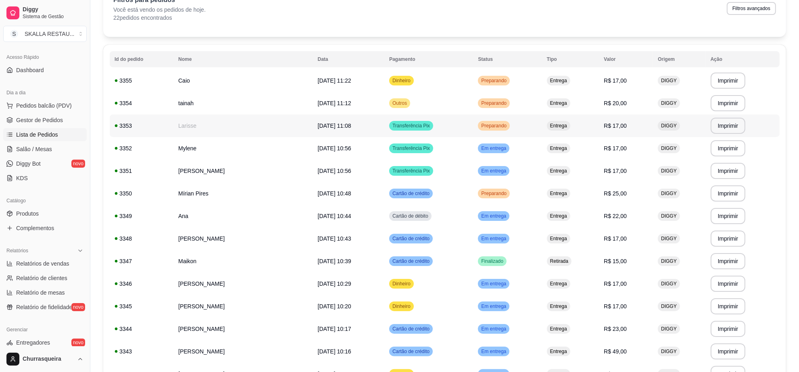
click at [508, 123] on span "Preparando" at bounding box center [493, 126] width 29 height 6
click at [500, 75] on td "Preparando" at bounding box center [507, 80] width 69 height 23
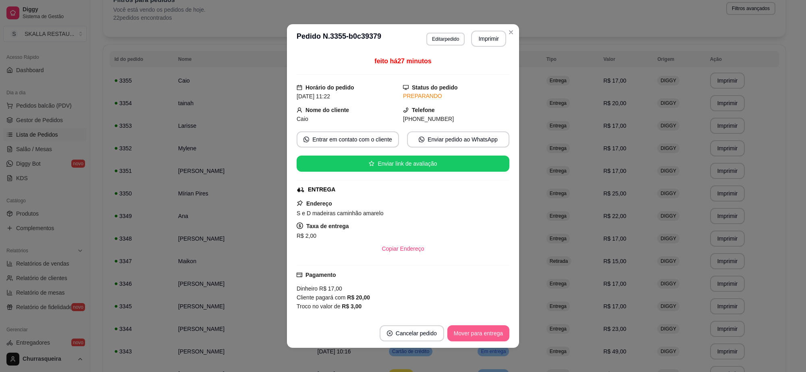
click at [463, 338] on button "Mover para entrega" at bounding box center [479, 333] width 62 height 16
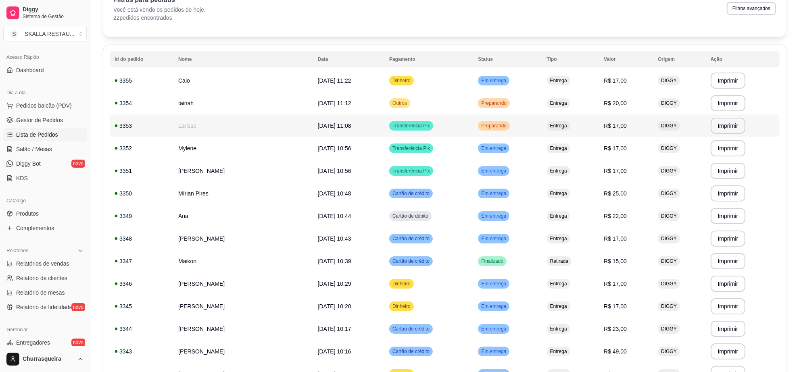
click at [507, 131] on td "Preparando" at bounding box center [507, 126] width 69 height 23
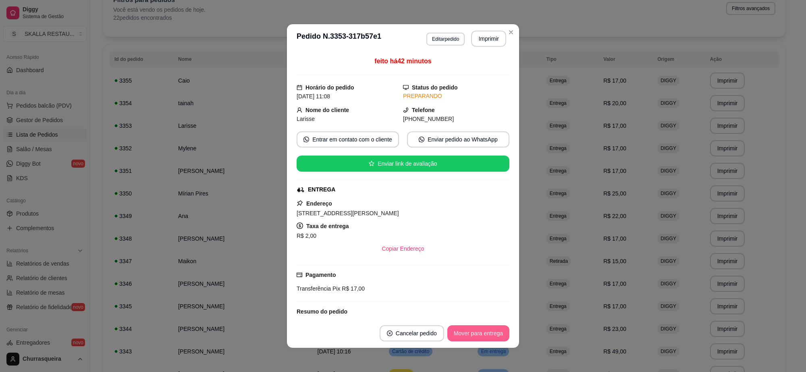
click at [475, 335] on button "Mover para entrega" at bounding box center [479, 333] width 62 height 16
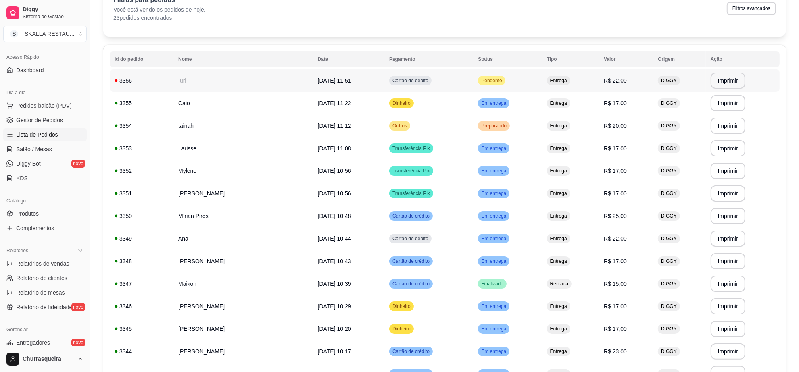
click at [430, 77] on span "Cartão de débito" at bounding box center [410, 80] width 39 height 6
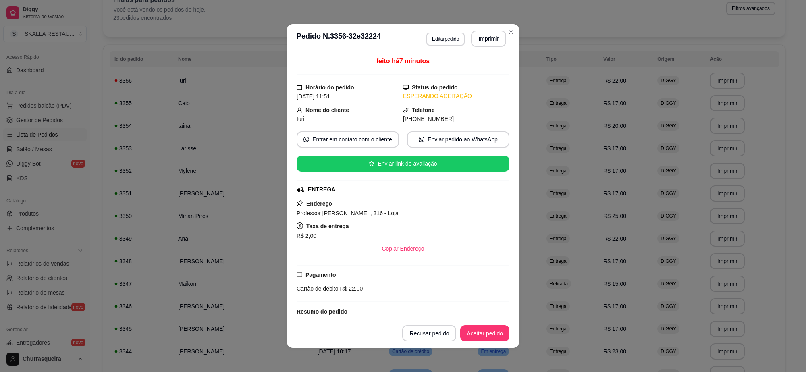
click at [492, 327] on footer "Recusar pedido Aceitar pedido" at bounding box center [403, 333] width 232 height 29
click at [483, 333] on button "Aceitar pedido" at bounding box center [484, 333] width 49 height 16
click at [480, 35] on button "Imprimir" at bounding box center [488, 39] width 35 height 16
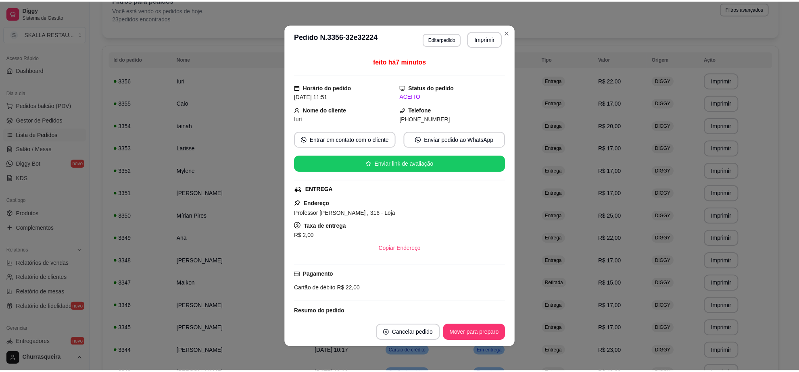
scroll to position [0, 0]
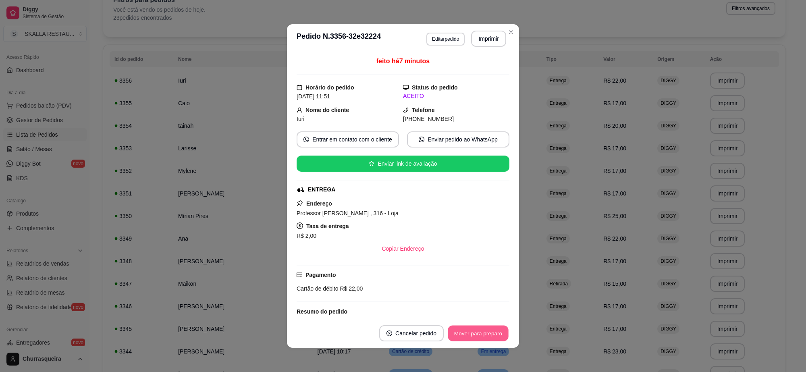
click at [499, 335] on button "Mover para preparo" at bounding box center [478, 334] width 60 height 16
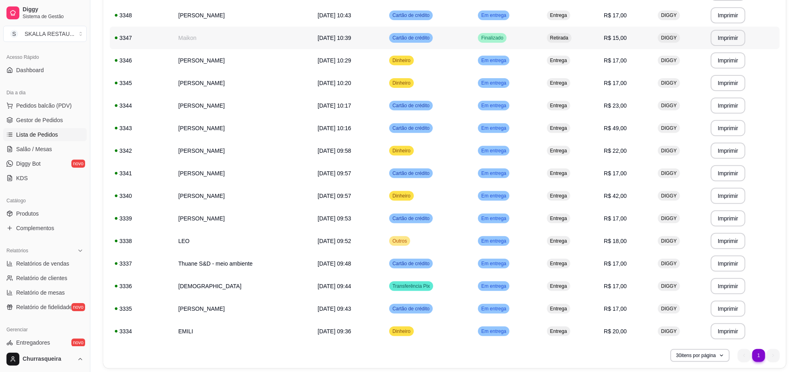
scroll to position [322, 0]
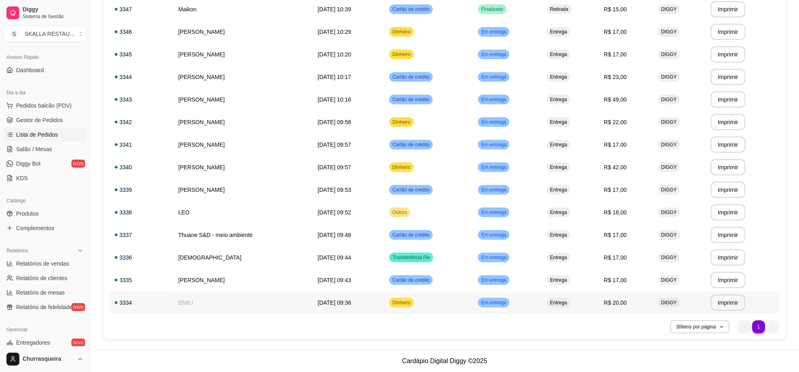
click at [471, 303] on td "Dinheiro" at bounding box center [428, 303] width 89 height 23
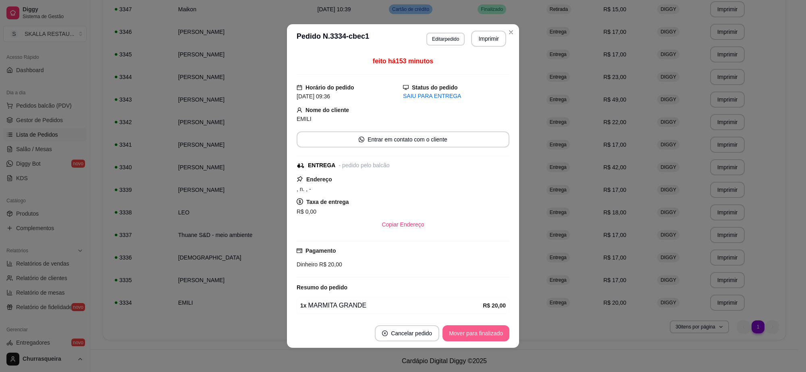
click at [454, 335] on button "Mover para finalizado" at bounding box center [476, 333] width 67 height 16
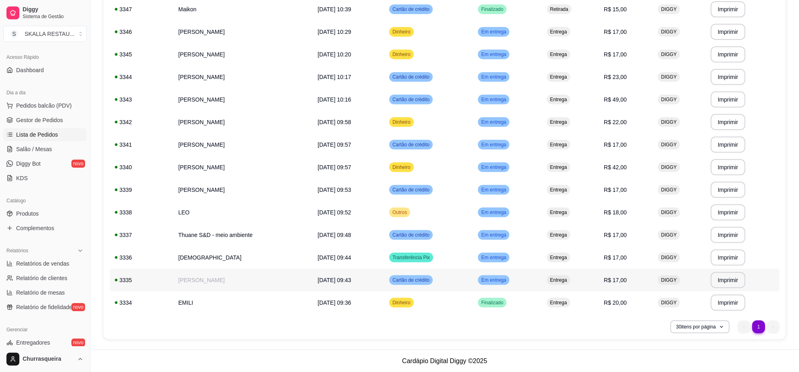
click at [500, 281] on span "Em entrega" at bounding box center [493, 280] width 28 height 6
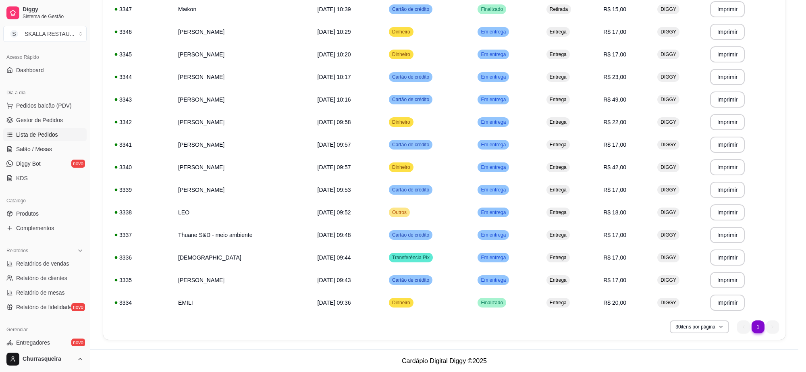
click at [490, 330] on button "Mover para finalizado" at bounding box center [476, 333] width 67 height 16
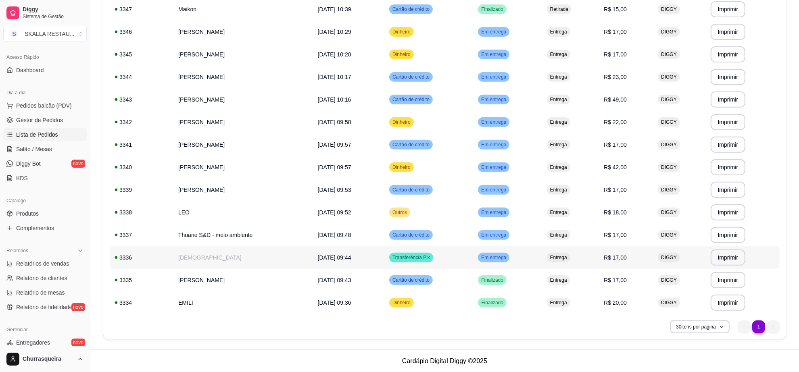
click at [473, 258] on td "Transferência Pix" at bounding box center [428, 257] width 89 height 23
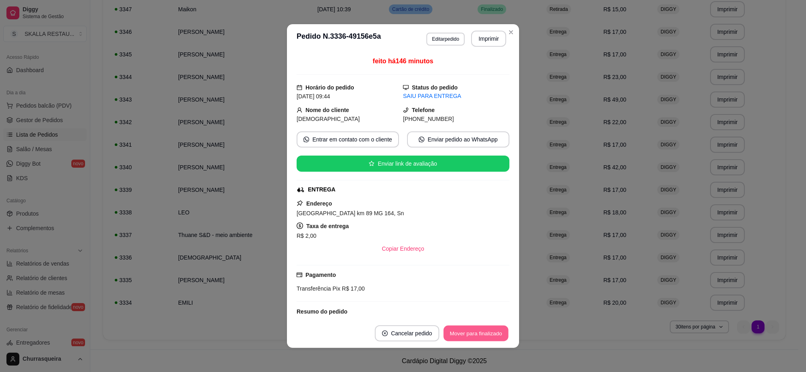
click at [477, 330] on button "Mover para finalizado" at bounding box center [476, 334] width 65 height 16
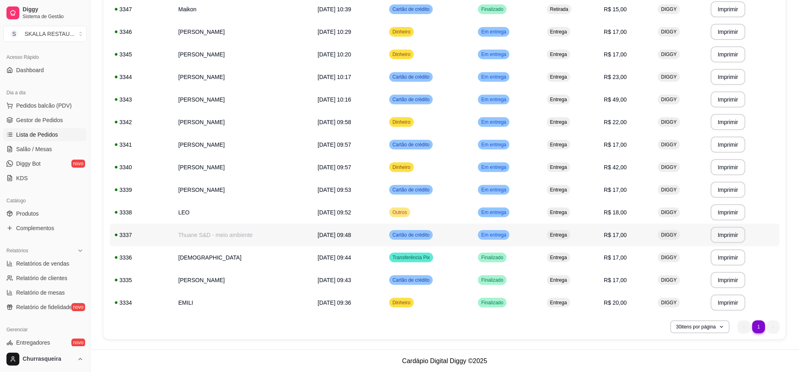
click at [493, 232] on span "Em entrega" at bounding box center [493, 235] width 28 height 6
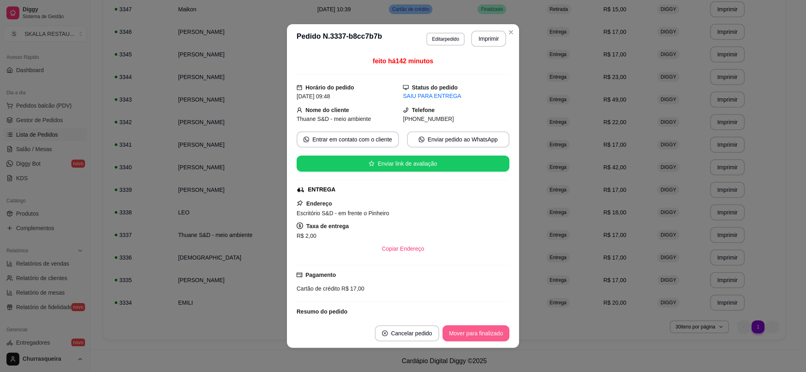
click at [480, 329] on button "Mover para finalizado" at bounding box center [476, 333] width 67 height 16
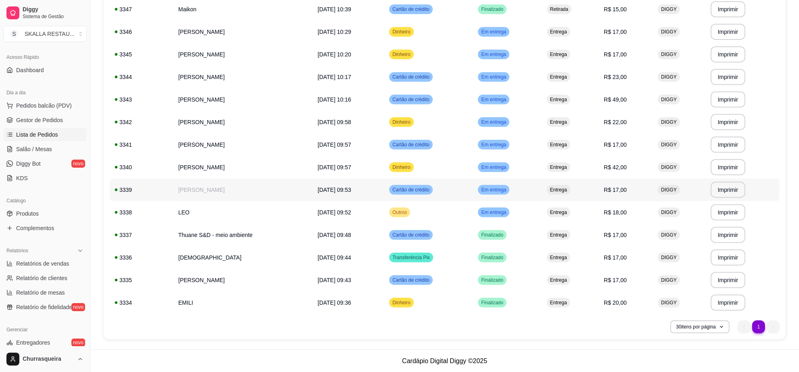
click at [505, 202] on tbody "**********" at bounding box center [445, 54] width 670 height 519
click at [506, 208] on div "Em entrega" at bounding box center [493, 213] width 31 height 10
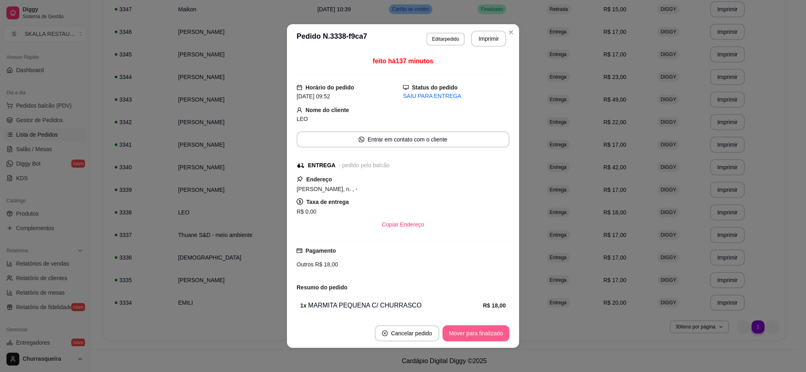
click at [484, 329] on button "Mover para finalizado" at bounding box center [476, 333] width 67 height 16
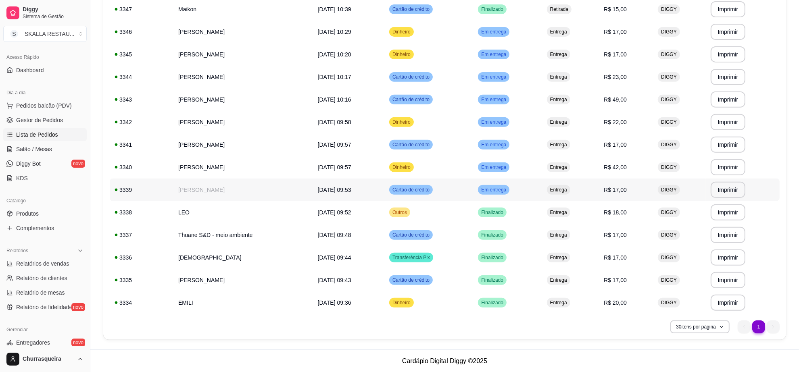
click at [473, 192] on td "Cartão de crédito" at bounding box center [428, 190] width 89 height 23
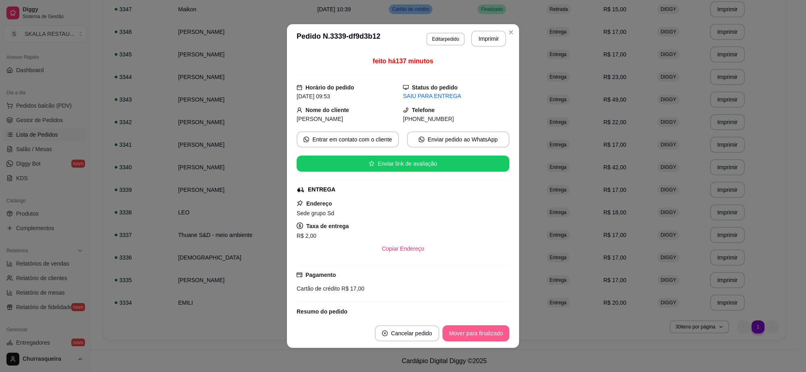
click at [466, 333] on button "Mover para finalizado" at bounding box center [476, 333] width 67 height 16
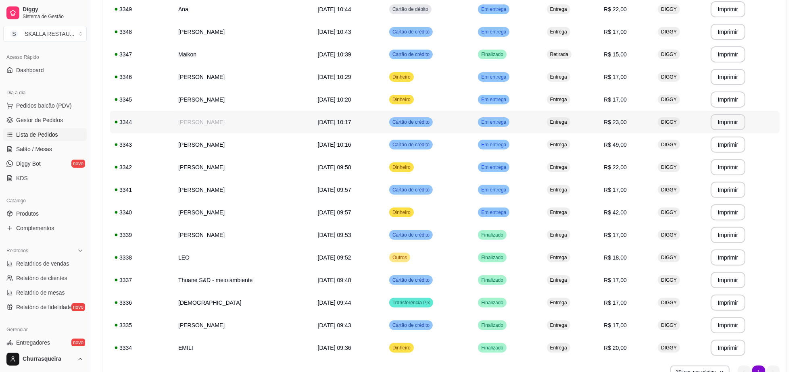
scroll to position [171, 0]
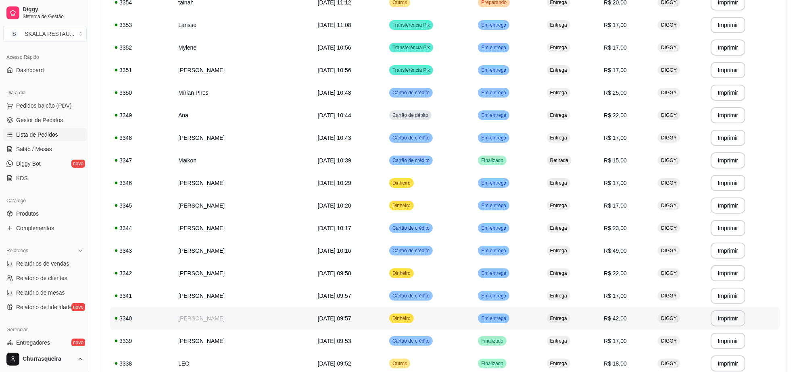
click at [452, 313] on td "Dinheiro" at bounding box center [428, 318] width 89 height 23
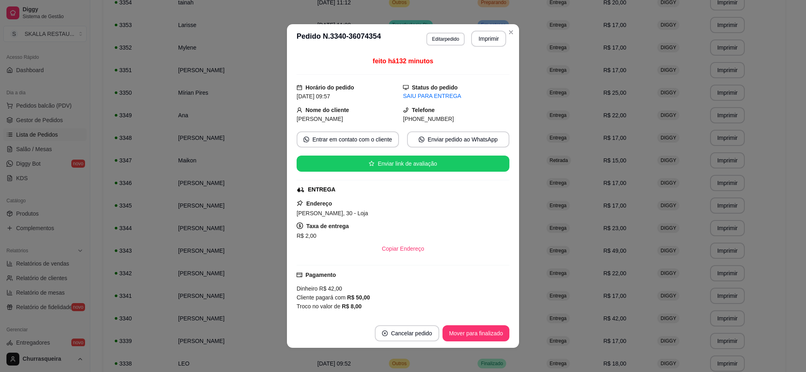
click at [467, 347] on footer "Cancelar pedido Mover para finalizado" at bounding box center [403, 333] width 232 height 29
click at [468, 331] on button "Mover para finalizado" at bounding box center [476, 333] width 67 height 16
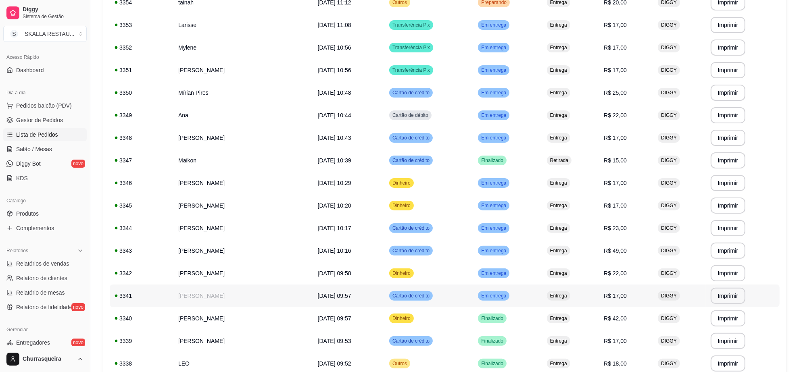
click at [473, 289] on td "Cartão de crédito" at bounding box center [428, 296] width 89 height 23
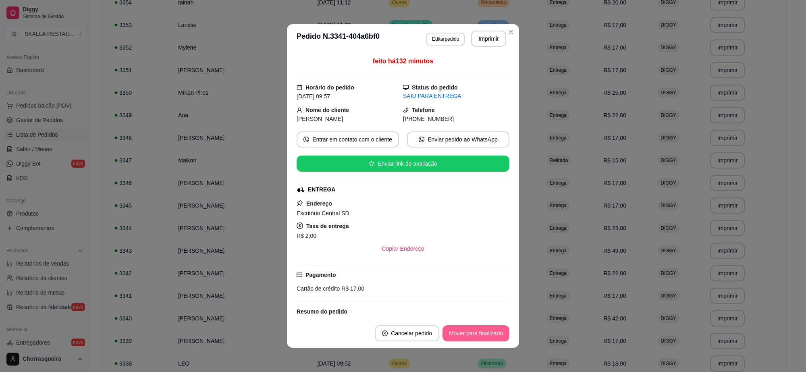
click at [477, 330] on button "Mover para finalizado" at bounding box center [476, 333] width 67 height 16
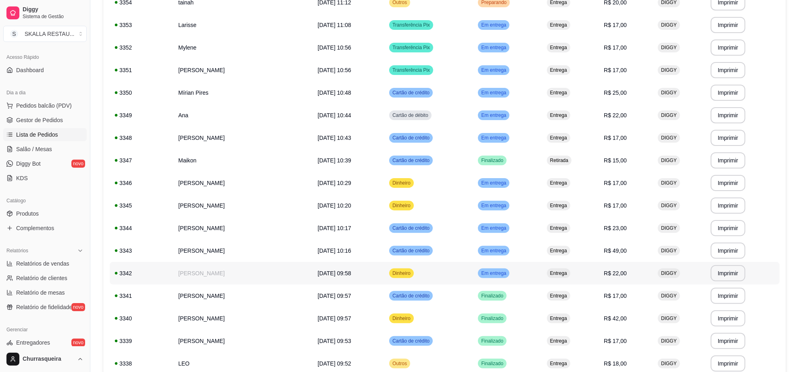
click at [505, 269] on div "Em entrega" at bounding box center [493, 274] width 31 height 10
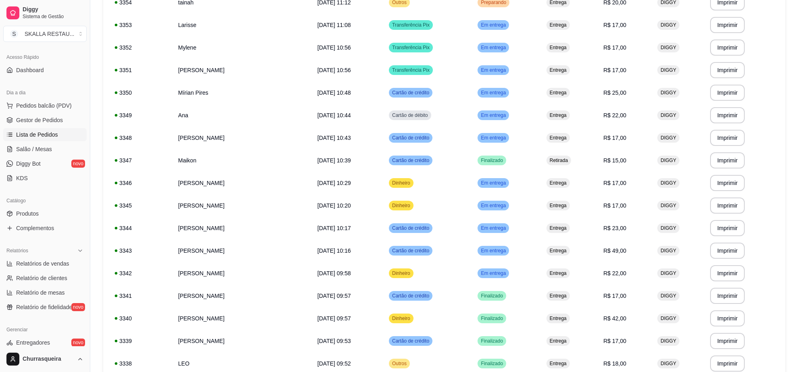
click at [496, 332] on button "Mover para finalizado" at bounding box center [476, 333] width 67 height 16
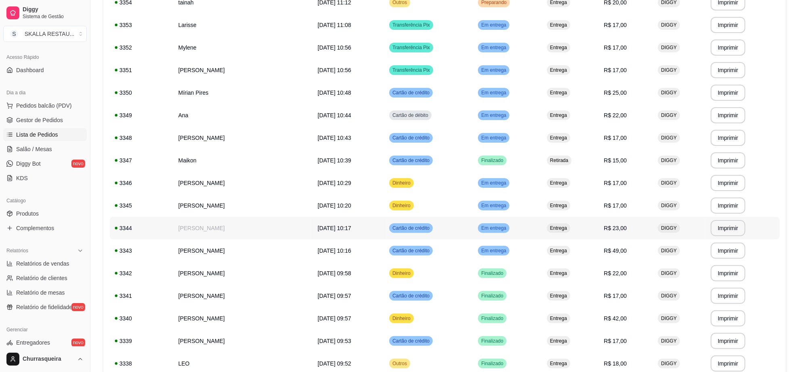
click at [486, 238] on td "Em entrega" at bounding box center [507, 228] width 69 height 23
click at [506, 250] on span "Em entrega" at bounding box center [493, 251] width 28 height 6
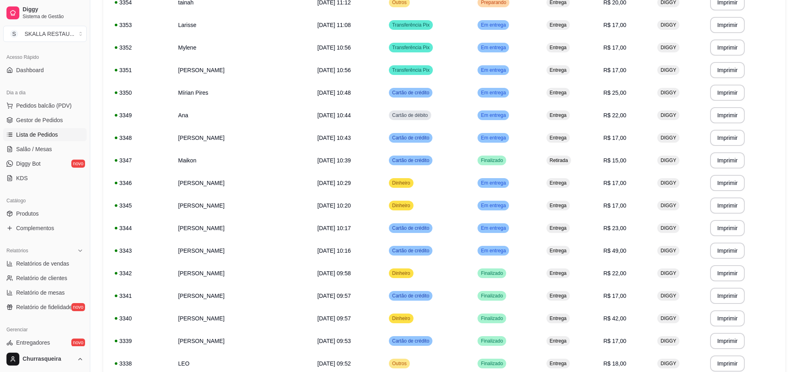
click at [479, 328] on button "Mover para finalizado" at bounding box center [476, 333] width 67 height 16
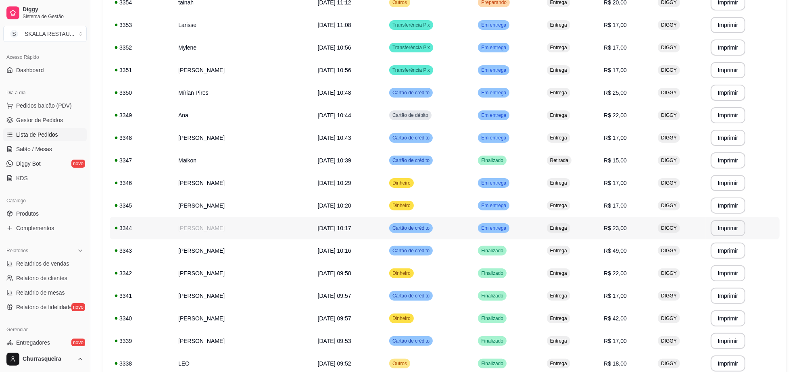
click at [495, 220] on td "Em entrega" at bounding box center [507, 228] width 69 height 23
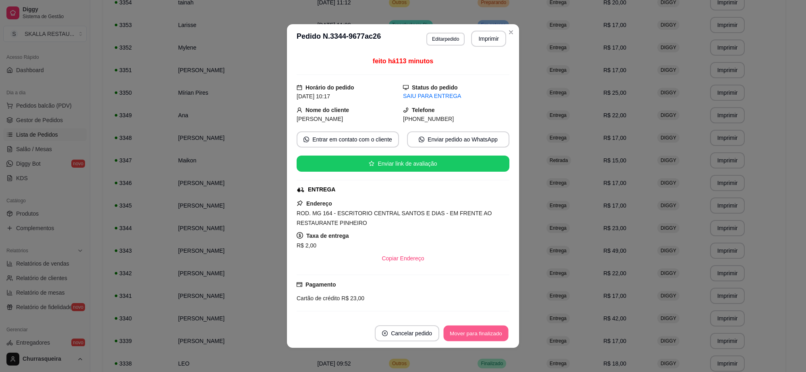
click at [481, 333] on button "Mover para finalizado" at bounding box center [476, 334] width 65 height 16
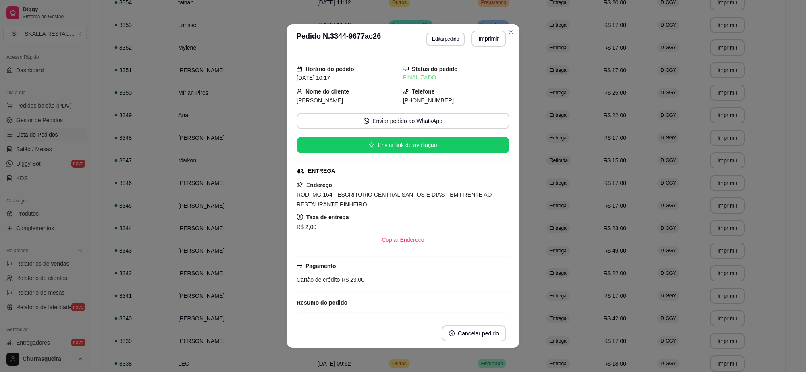
click at [510, 25] on header "**********" at bounding box center [403, 38] width 232 height 29
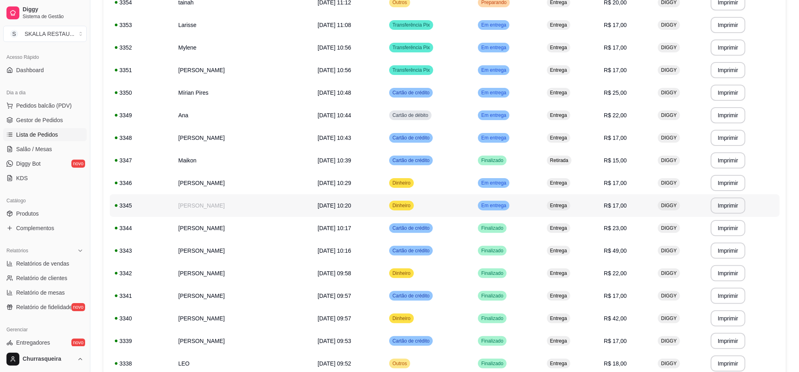
click at [507, 204] on span "Em entrega" at bounding box center [493, 205] width 28 height 6
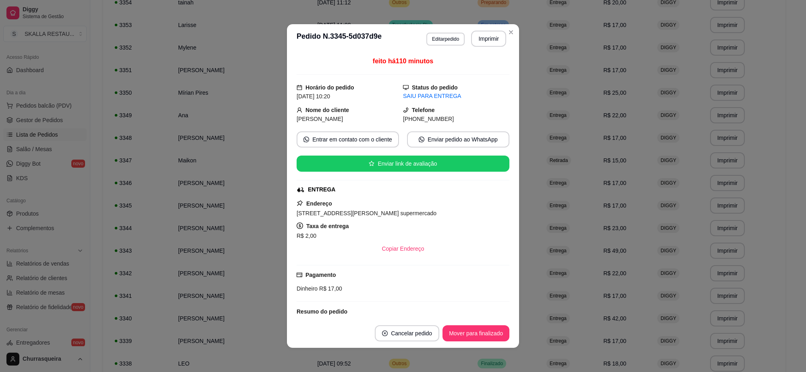
drag, startPoint x: 483, startPoint y: 323, endPoint x: 483, endPoint y: 327, distance: 4.4
click at [483, 327] on footer "Cancelar pedido Mover para finalizado" at bounding box center [403, 333] width 232 height 29
click at [466, 337] on button "Mover para finalizado" at bounding box center [476, 333] width 67 height 16
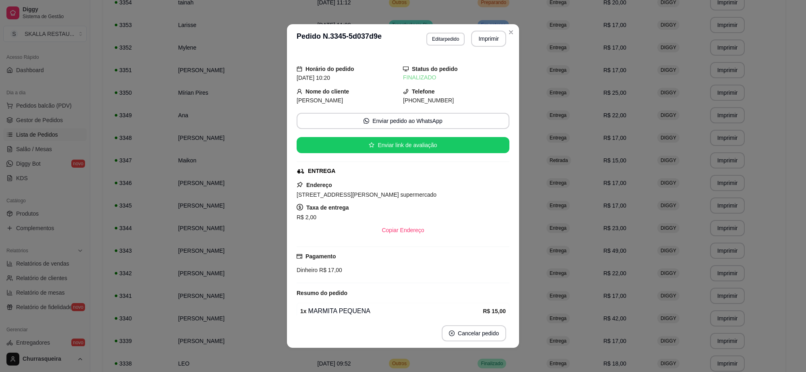
click at [510, 38] on header "**********" at bounding box center [403, 38] width 232 height 29
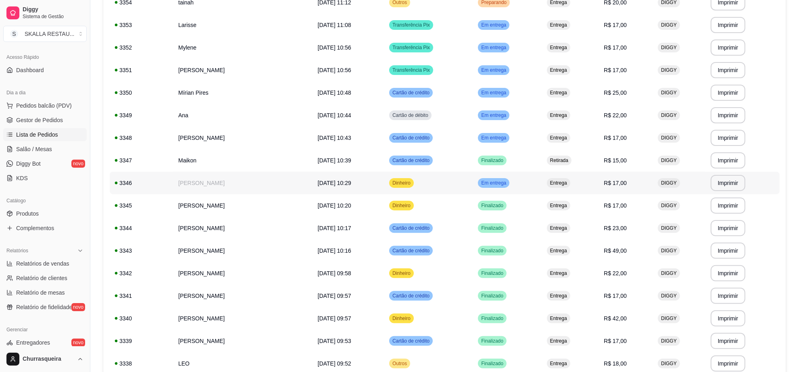
click at [502, 178] on div "Em entrega" at bounding box center [493, 183] width 31 height 10
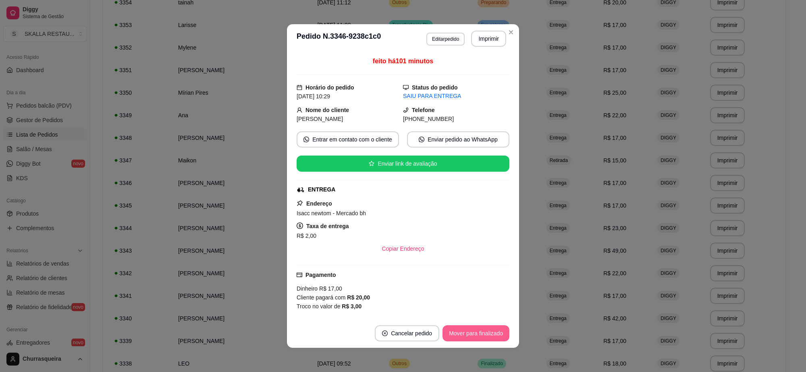
click at [460, 331] on button "Mover para finalizado" at bounding box center [476, 333] width 67 height 16
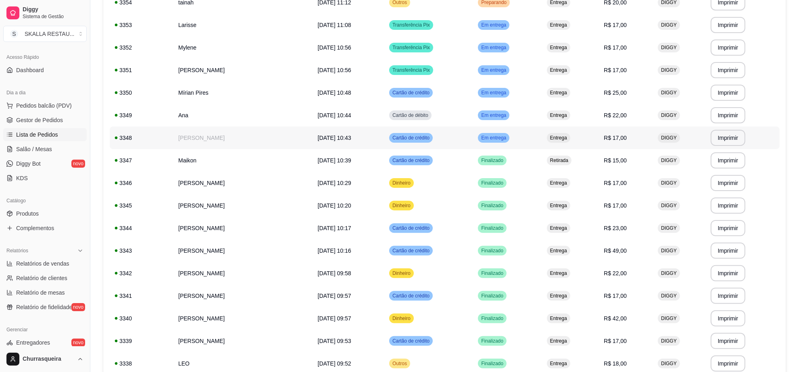
click at [505, 142] on td "Em entrega" at bounding box center [507, 138] width 69 height 23
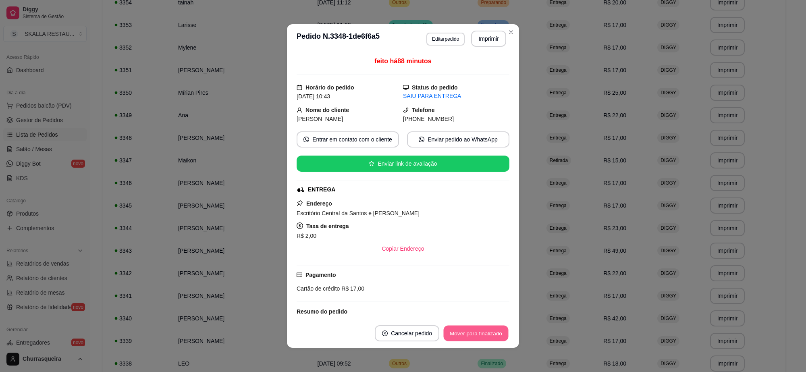
click at [476, 337] on button "Mover para finalizado" at bounding box center [476, 334] width 65 height 16
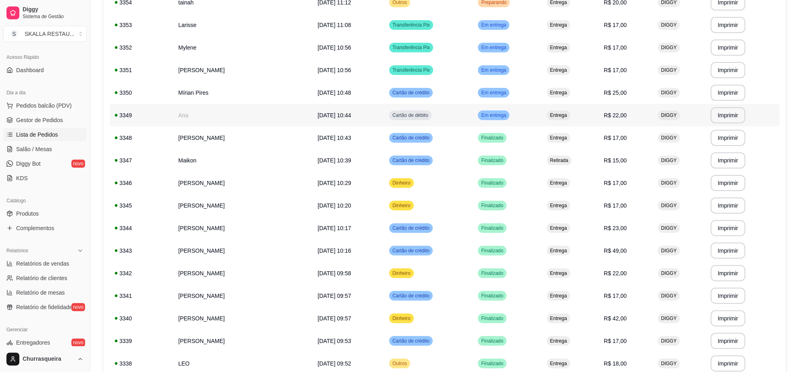
click at [504, 117] on span "Em entrega" at bounding box center [493, 115] width 28 height 6
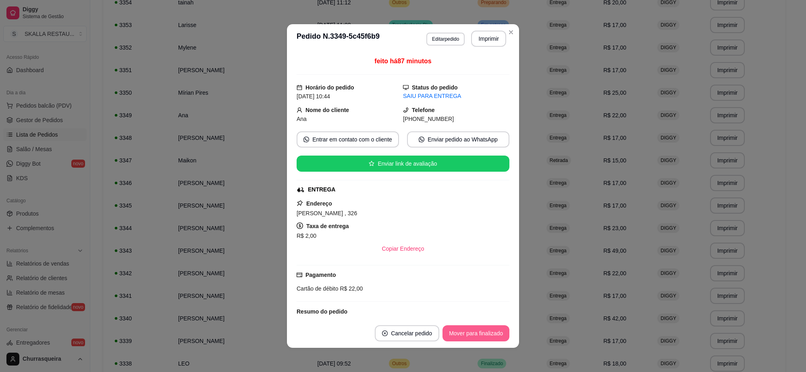
click at [475, 335] on button "Mover para finalizado" at bounding box center [476, 333] width 67 height 16
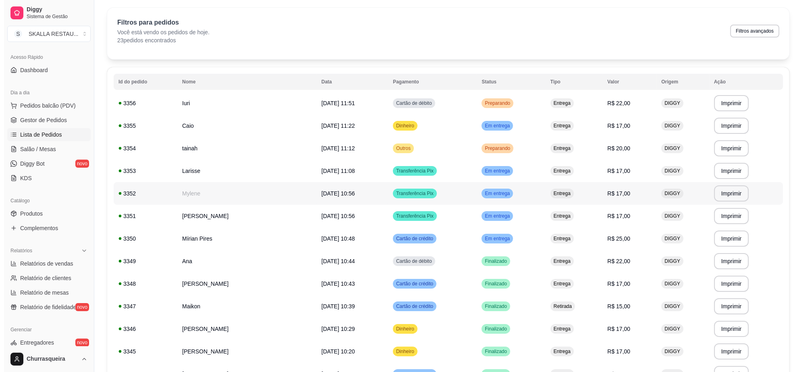
scroll to position [19, 0]
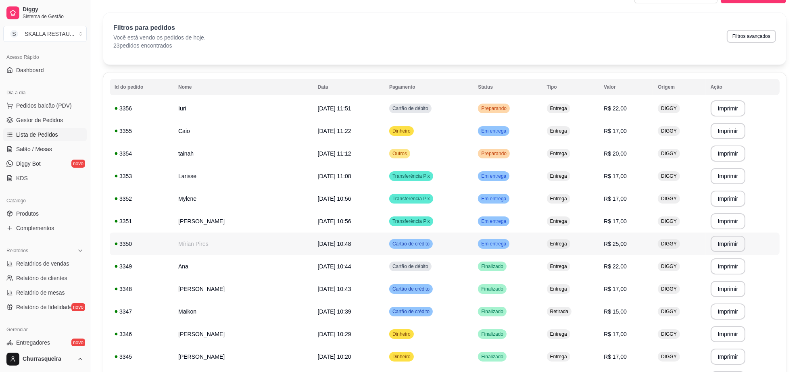
click at [508, 241] on span "Em entrega" at bounding box center [493, 244] width 28 height 6
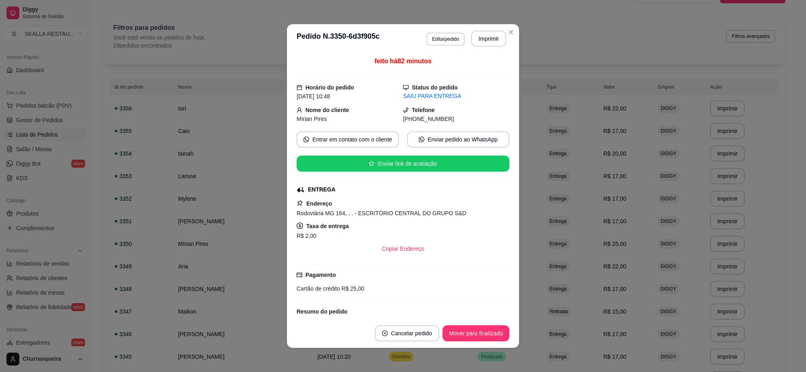
click at [489, 341] on button "Mover para finalizado" at bounding box center [476, 333] width 67 height 16
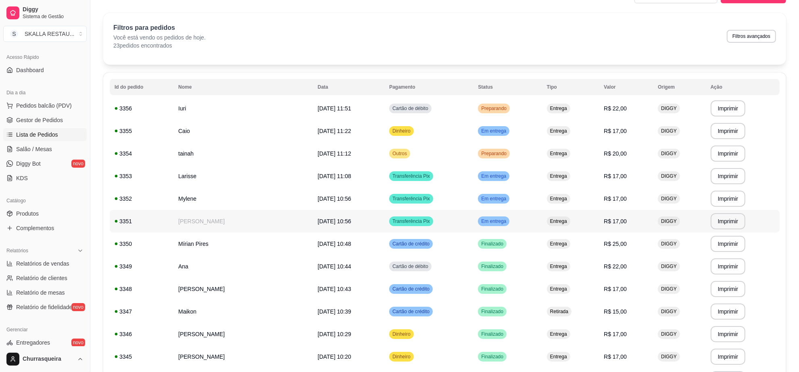
click at [517, 225] on td "Em entrega" at bounding box center [507, 221] width 69 height 23
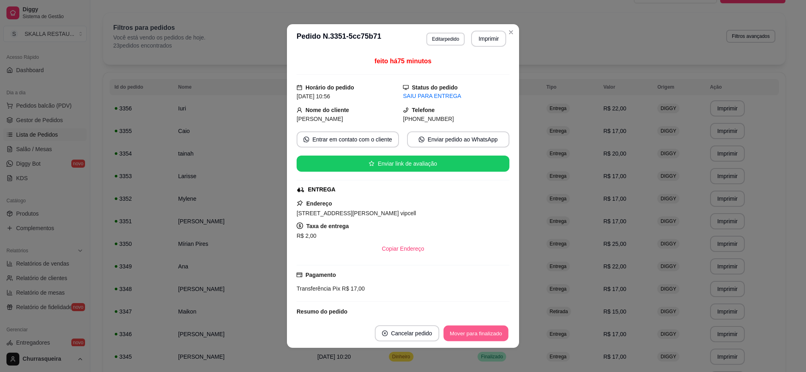
click at [473, 337] on button "Mover para finalizado" at bounding box center [476, 334] width 65 height 16
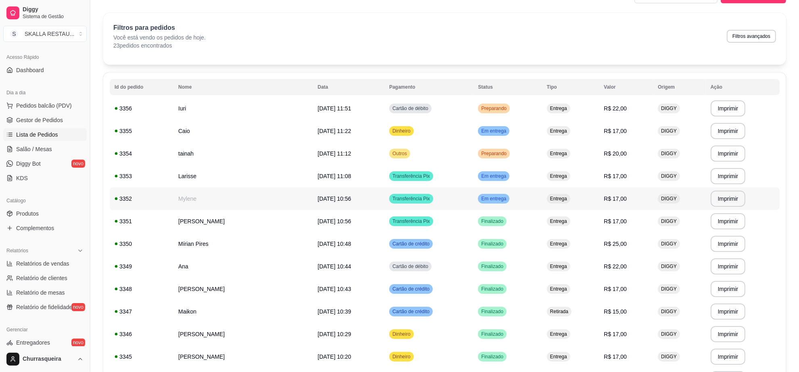
click at [493, 204] on td "Em entrega" at bounding box center [507, 199] width 69 height 23
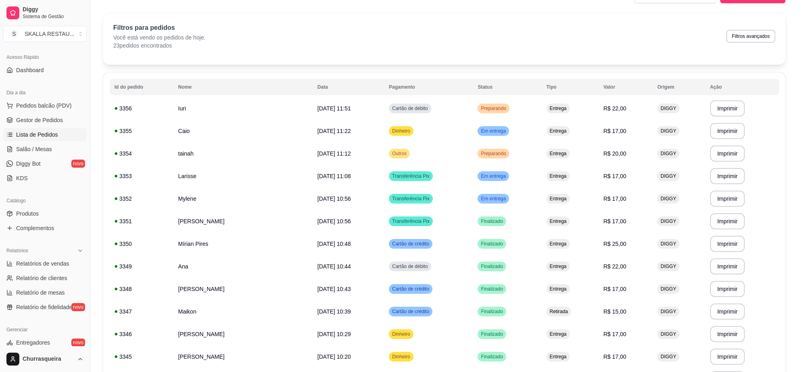
click at [480, 331] on button "Mover para finalizado" at bounding box center [476, 333] width 67 height 16
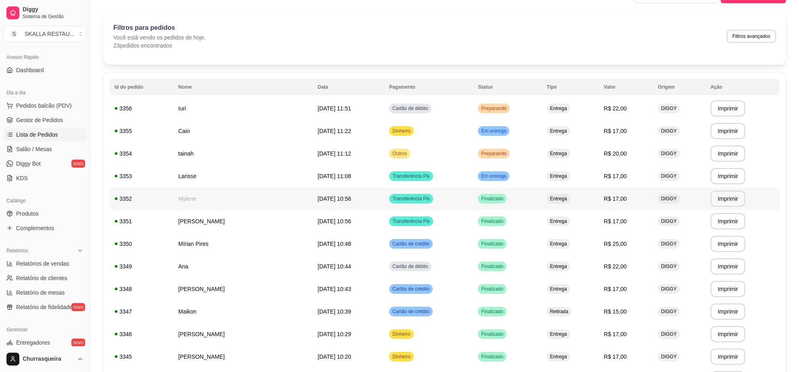
click at [472, 188] on td "Transferência Pix" at bounding box center [428, 199] width 89 height 23
click at [509, 171] on div "Em entrega" at bounding box center [493, 176] width 31 height 10
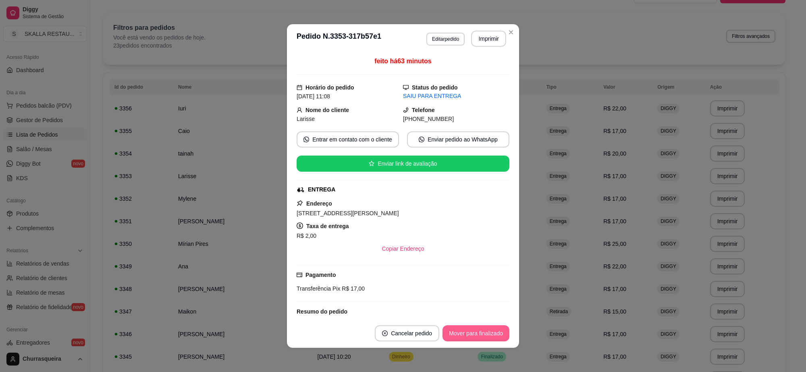
click at [492, 338] on button "Mover para finalizado" at bounding box center [476, 333] width 67 height 16
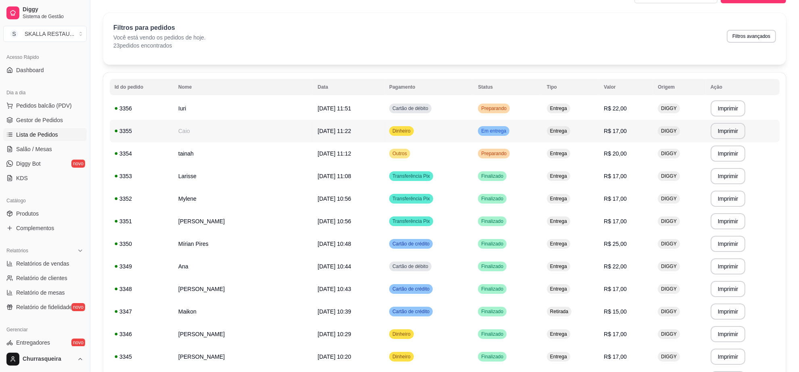
click at [499, 138] on td "Em entrega" at bounding box center [507, 131] width 69 height 23
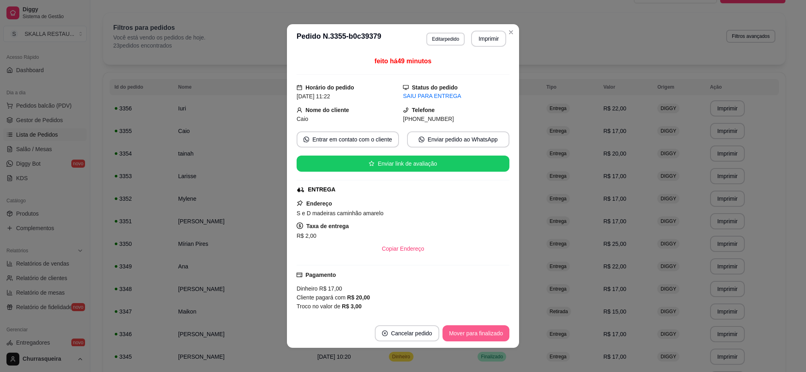
click at [480, 329] on button "Mover para finalizado" at bounding box center [476, 333] width 67 height 16
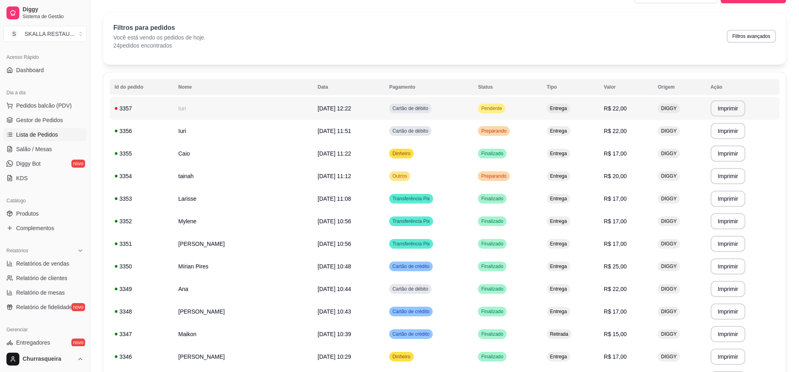
click at [421, 101] on td "Cartão de débito" at bounding box center [428, 108] width 89 height 23
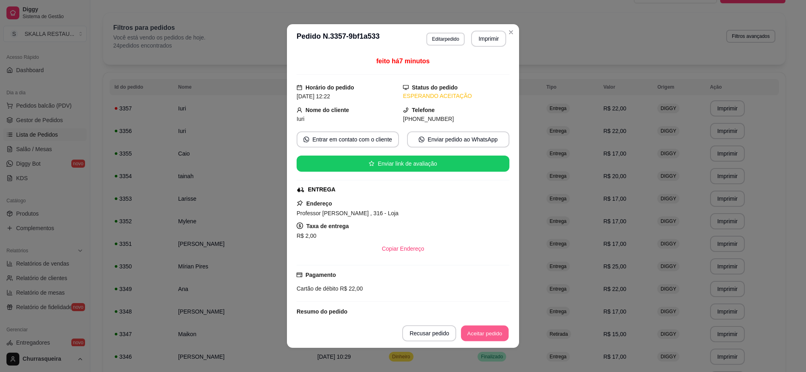
click at [483, 332] on button "Aceitar pedido" at bounding box center [485, 334] width 48 height 16
click at [482, 37] on button "Imprimir" at bounding box center [488, 39] width 35 height 16
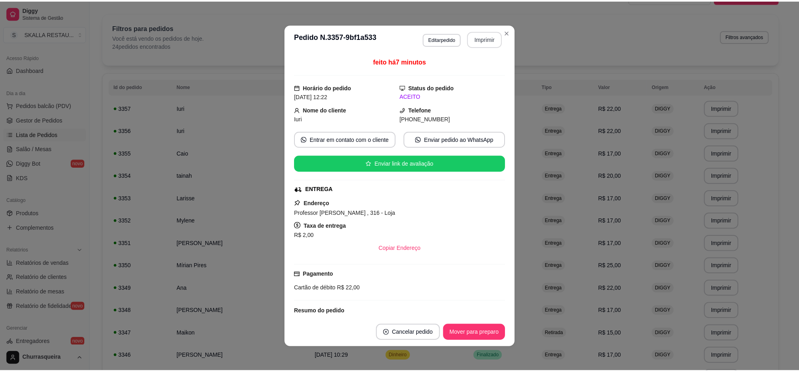
scroll to position [0, 0]
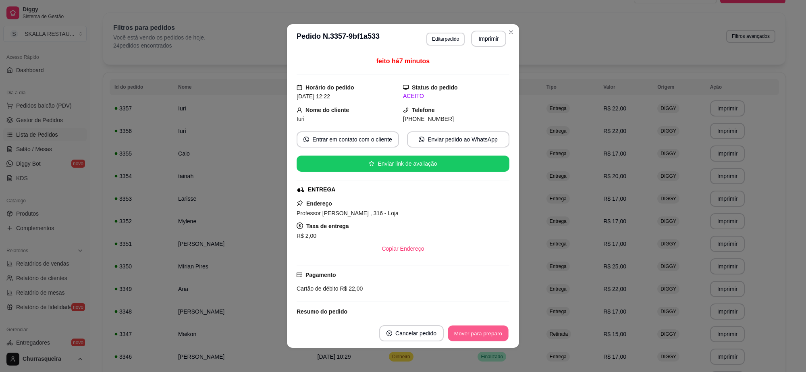
click at [479, 336] on button "Mover para preparo" at bounding box center [478, 334] width 60 height 16
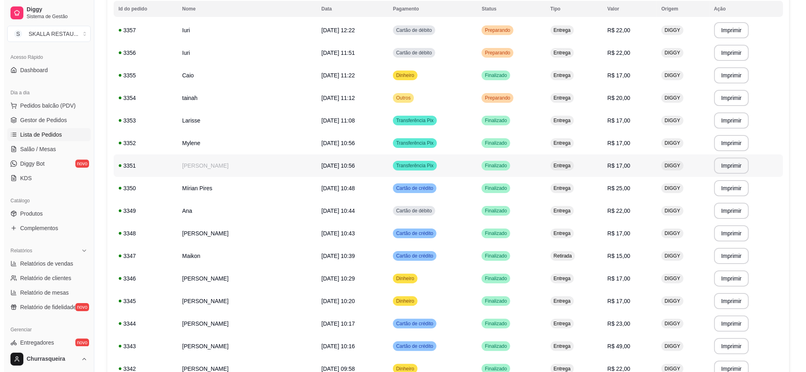
scroll to position [42, 0]
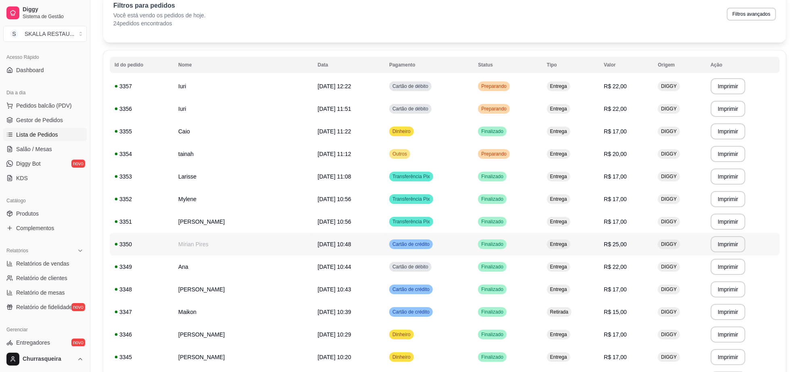
click at [267, 243] on td "Mírian Pires" at bounding box center [243, 244] width 140 height 23
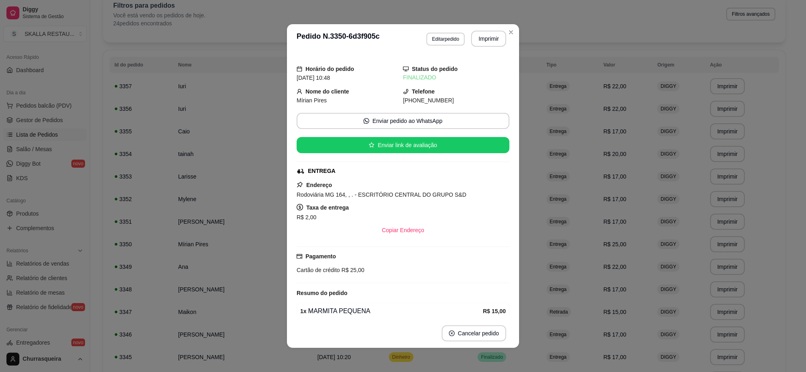
scroll to position [1, 0]
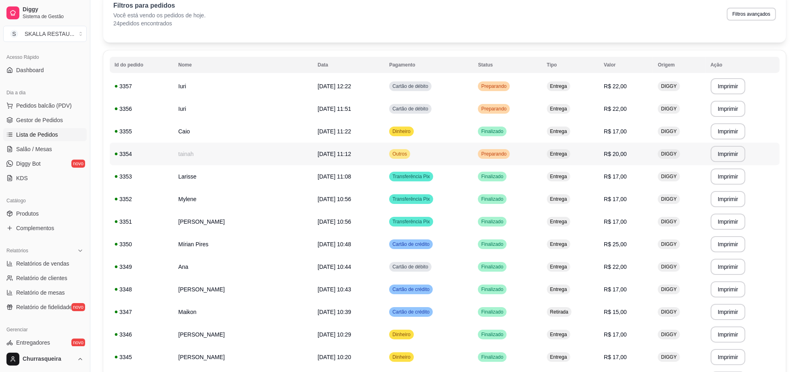
click at [490, 152] on div "Preparando" at bounding box center [494, 154] width 32 height 10
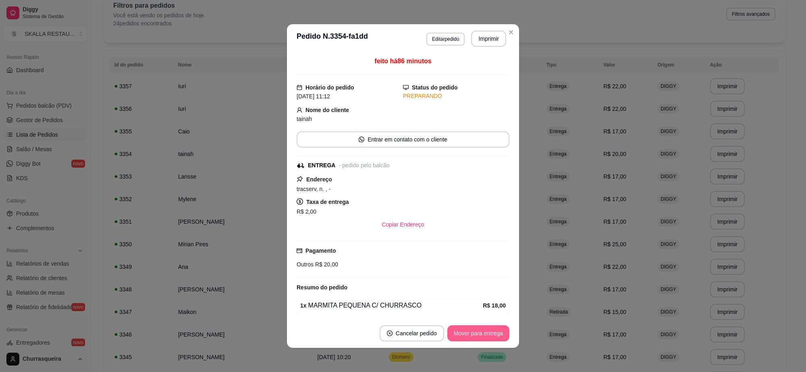
click at [462, 333] on button "Mover para entrega" at bounding box center [479, 333] width 62 height 16
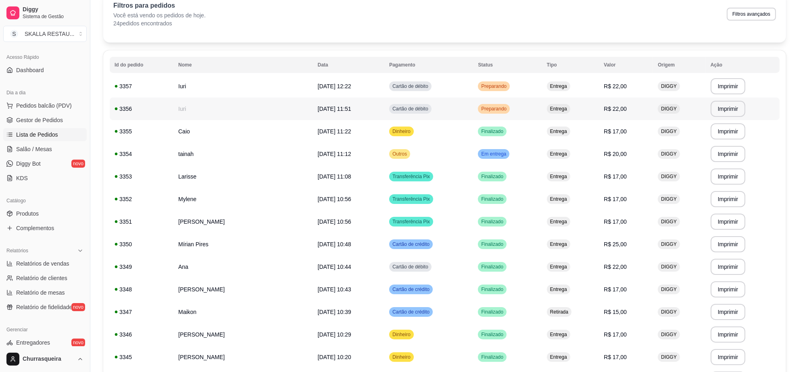
click at [492, 110] on span "Preparando" at bounding box center [493, 109] width 29 height 6
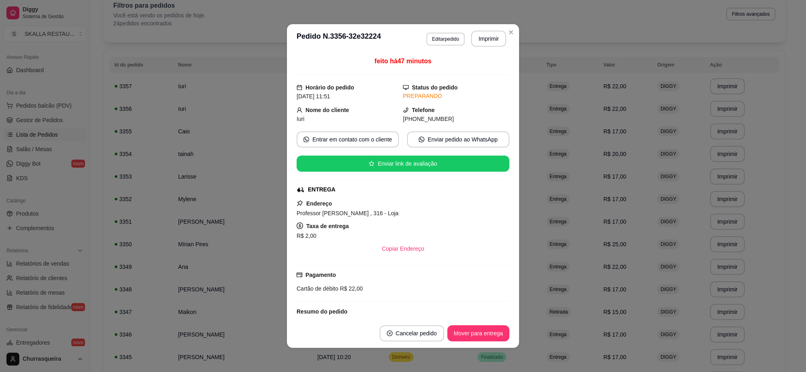
click at [486, 326] on footer "Cancelar pedido Mover para entrega" at bounding box center [403, 333] width 232 height 29
click at [486, 329] on button "Mover para entrega" at bounding box center [479, 333] width 62 height 16
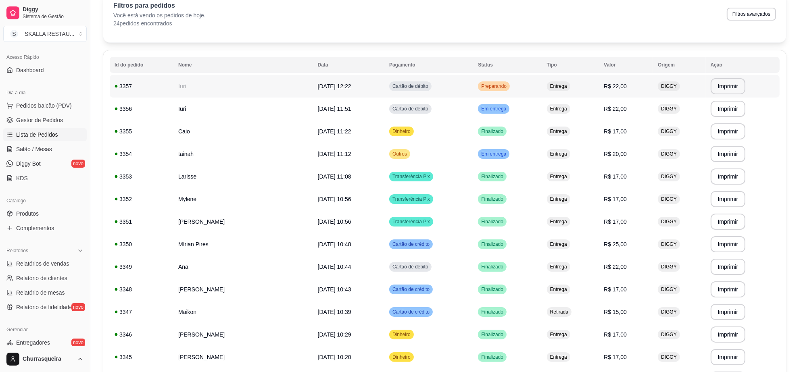
click at [500, 90] on div "Preparando" at bounding box center [494, 86] width 32 height 10
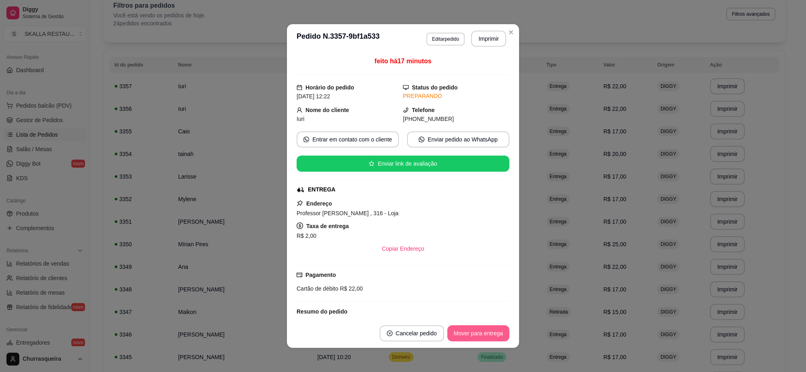
click at [483, 339] on button "Mover para entrega" at bounding box center [479, 333] width 62 height 16
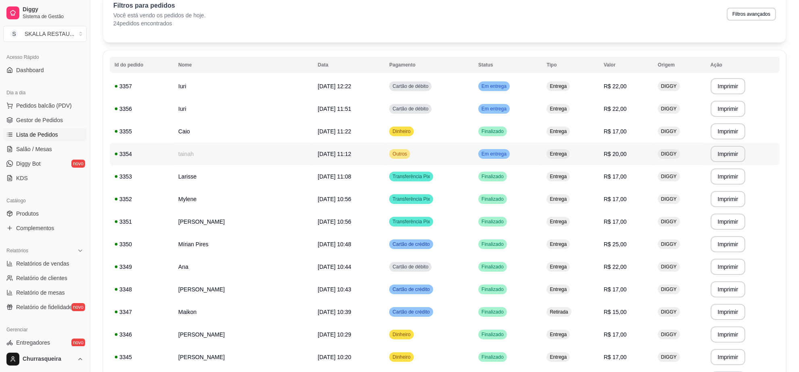
click at [510, 154] on div "Em entrega" at bounding box center [493, 154] width 31 height 10
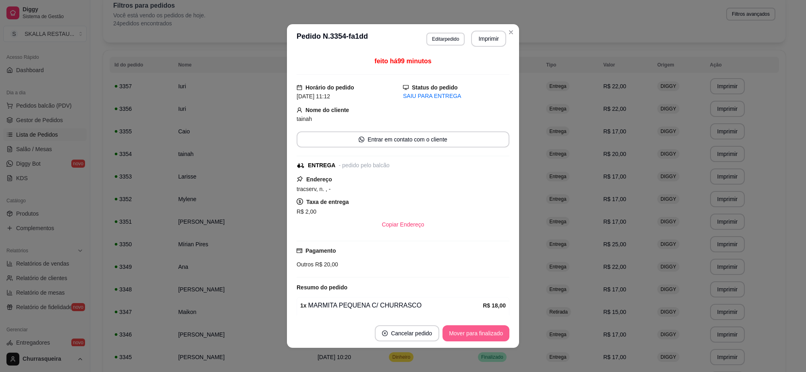
click at [473, 333] on button "Mover para finalizado" at bounding box center [476, 333] width 67 height 16
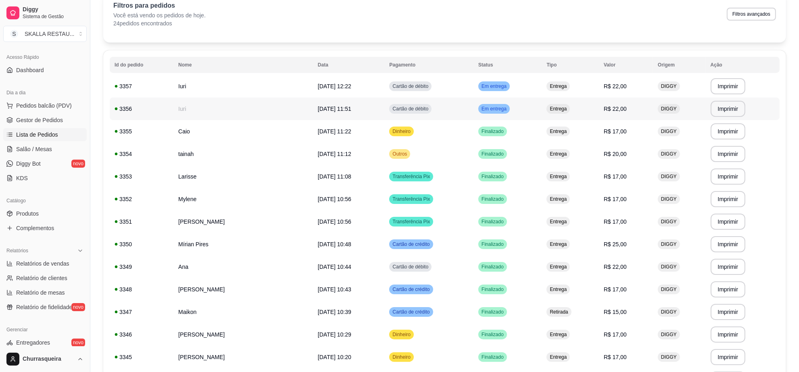
click at [504, 109] on span "Em entrega" at bounding box center [494, 109] width 28 height 6
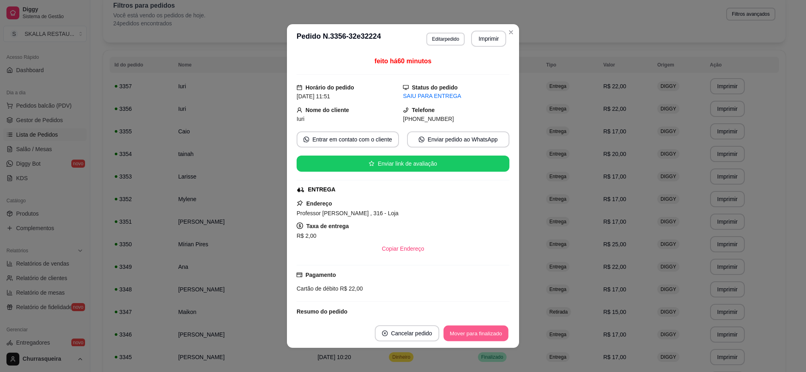
click at [465, 337] on button "Mover para finalizado" at bounding box center [476, 334] width 65 height 16
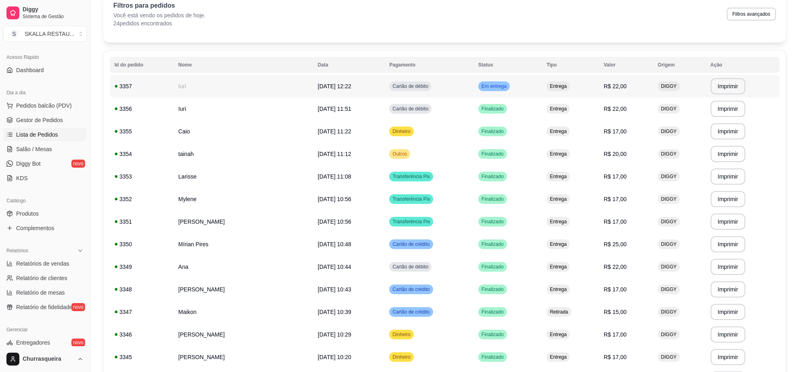
click at [518, 93] on td "Em entrega" at bounding box center [507, 86] width 68 height 23
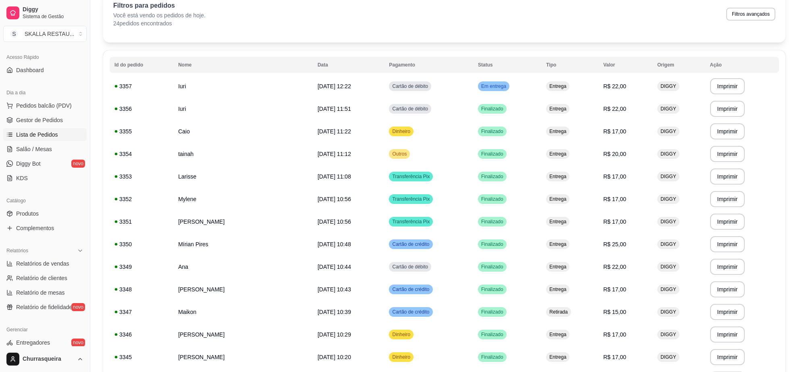
click at [493, 342] on footer "Cancelar pedido Mover para finalizado" at bounding box center [403, 333] width 232 height 29
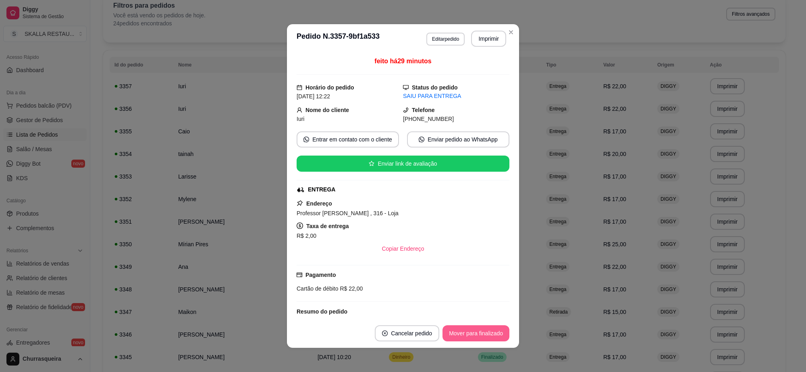
click at [492, 326] on button "Mover para finalizado" at bounding box center [476, 333] width 67 height 16
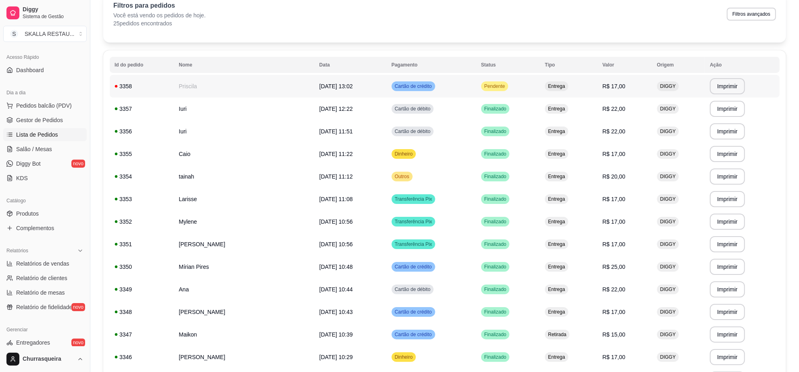
click at [460, 81] on td "Cartão de crédito" at bounding box center [432, 86] width 90 height 23
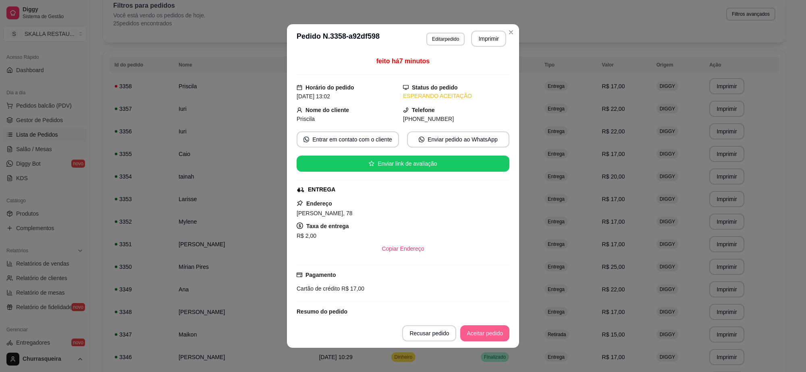
click at [487, 333] on button "Aceitar pedido" at bounding box center [484, 333] width 49 height 16
click at [487, 29] on header "**********" at bounding box center [403, 38] width 232 height 29
click at [489, 42] on button "Imprimir" at bounding box center [488, 39] width 35 height 16
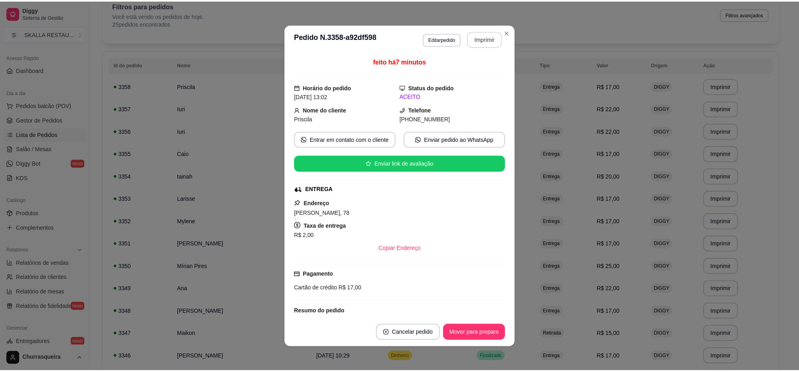
scroll to position [0, 0]
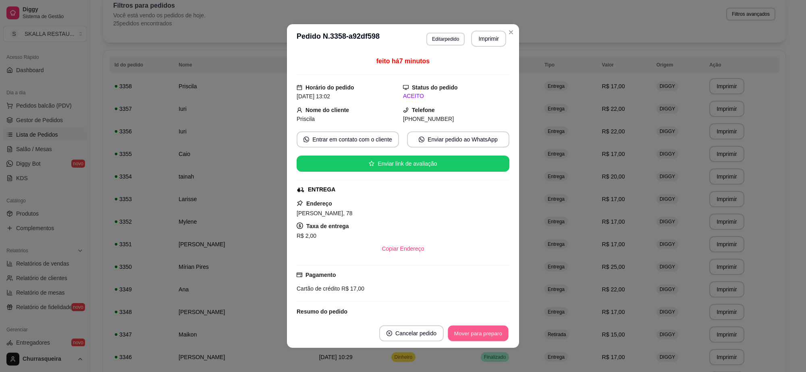
click at [452, 330] on button "Mover para preparo" at bounding box center [478, 334] width 60 height 16
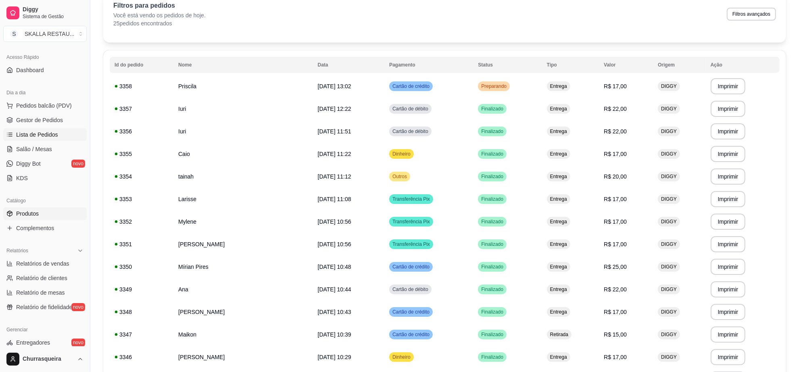
click at [48, 218] on link "Produtos" at bounding box center [44, 213] width 83 height 13
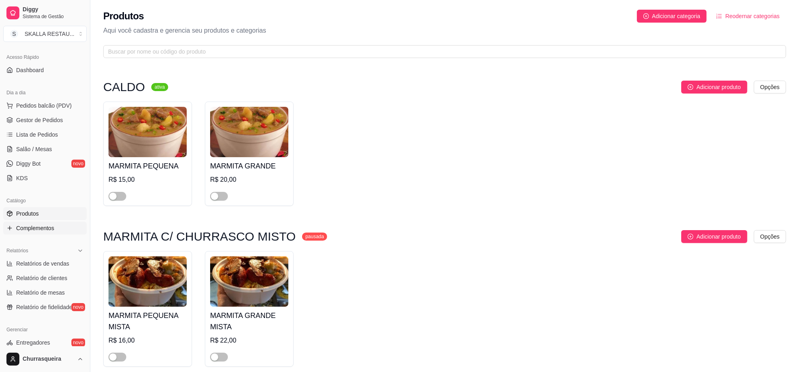
click at [48, 227] on span "Complementos" at bounding box center [35, 228] width 38 height 8
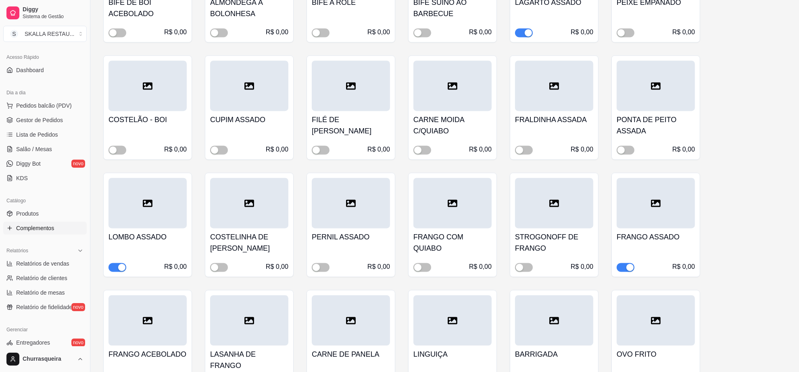
scroll to position [1714, 0]
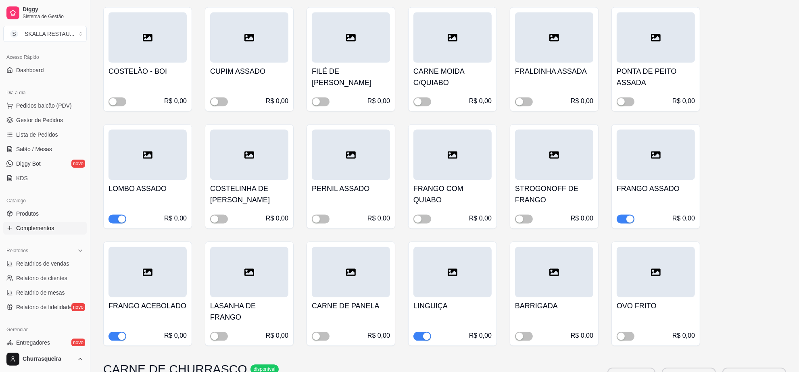
click at [626, 221] on div "button" at bounding box center [629, 218] width 7 height 7
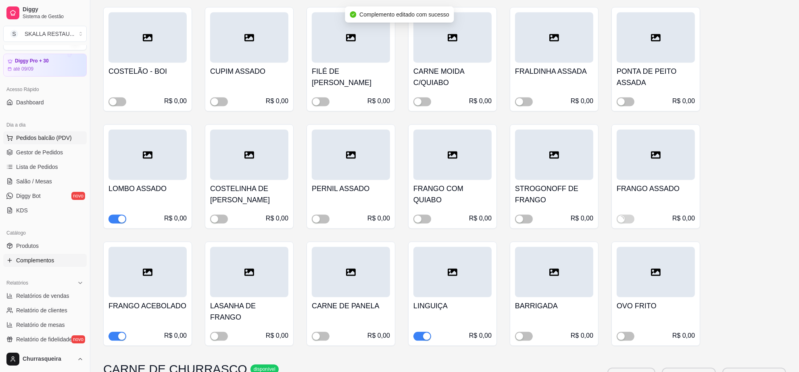
scroll to position [0, 0]
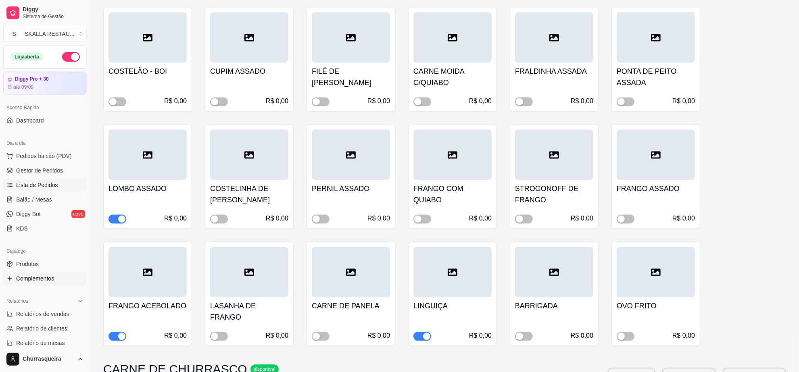
click at [47, 183] on span "Lista de Pedidos" at bounding box center [37, 185] width 42 height 8
